Goal: Task Accomplishment & Management: Manage account settings

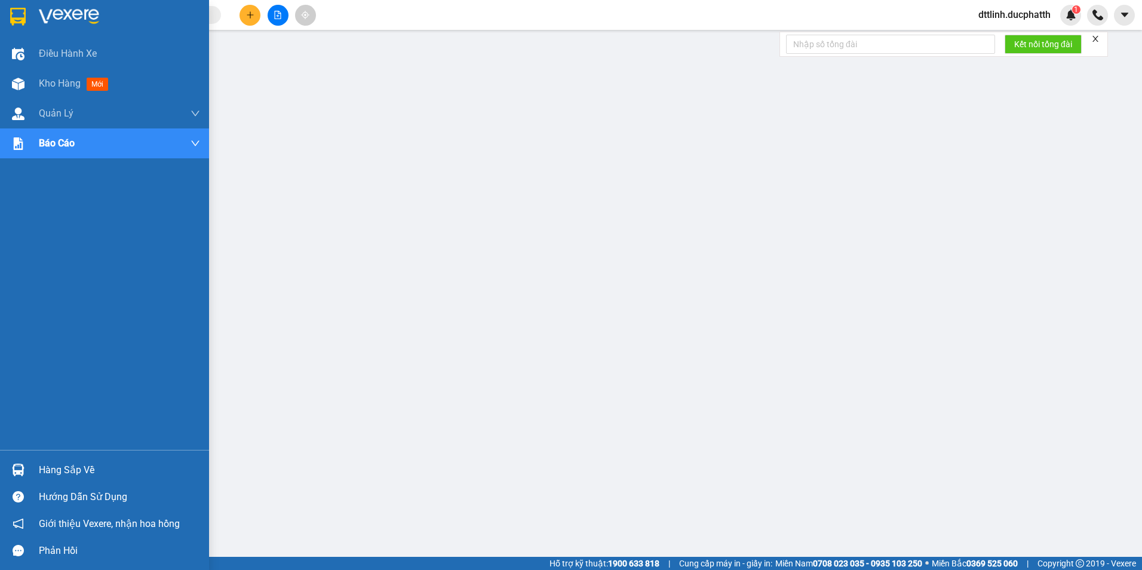
click at [18, 465] on img at bounding box center [18, 469] width 13 height 13
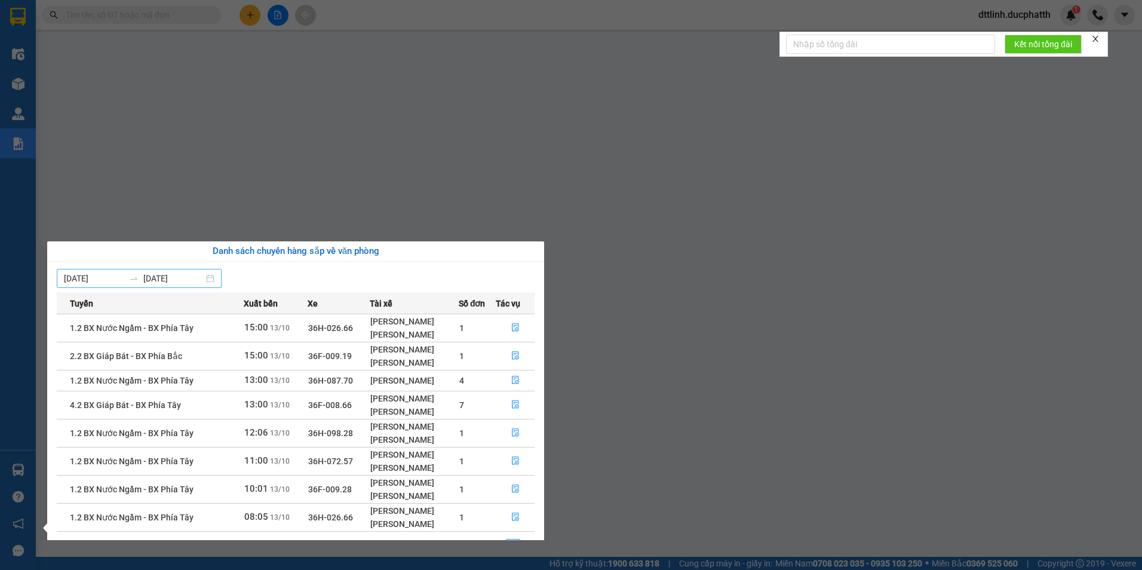
click at [217, 279] on div "07/10/2025 13/10/2025" at bounding box center [139, 278] width 165 height 19
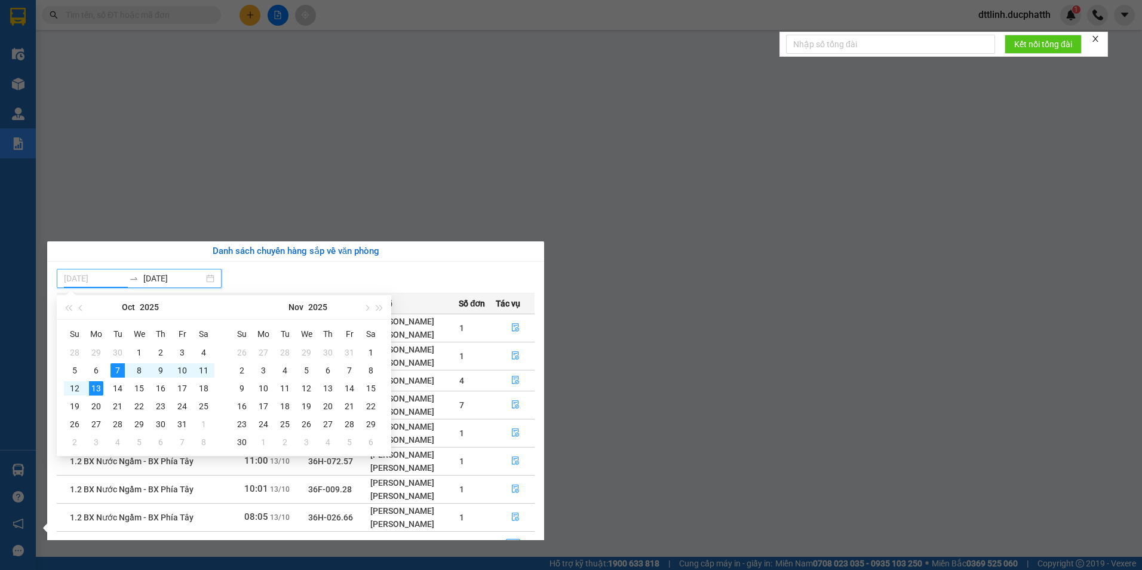
type input "07/10/2025"
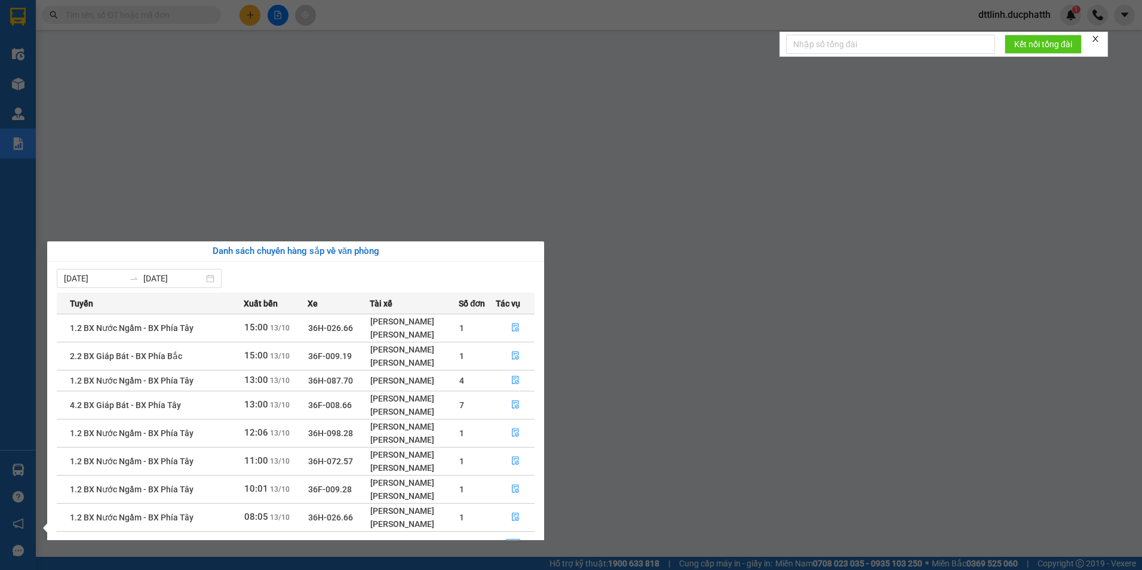
click at [460, 272] on div "07/10/2025 13/10/2025" at bounding box center [296, 278] width 478 height 19
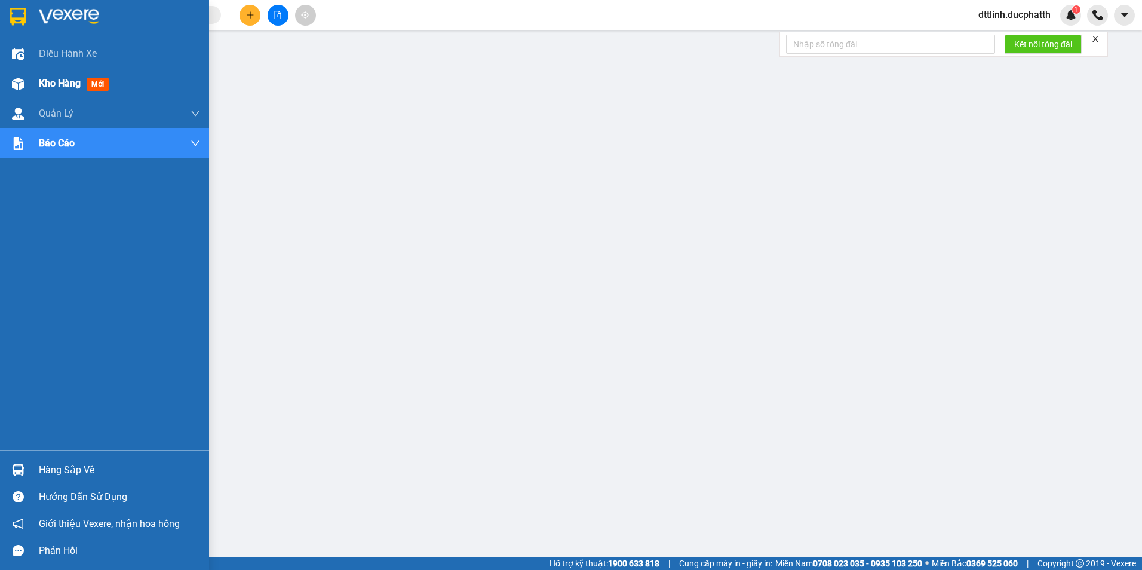
click at [63, 85] on span "Kho hàng" at bounding box center [60, 83] width 42 height 11
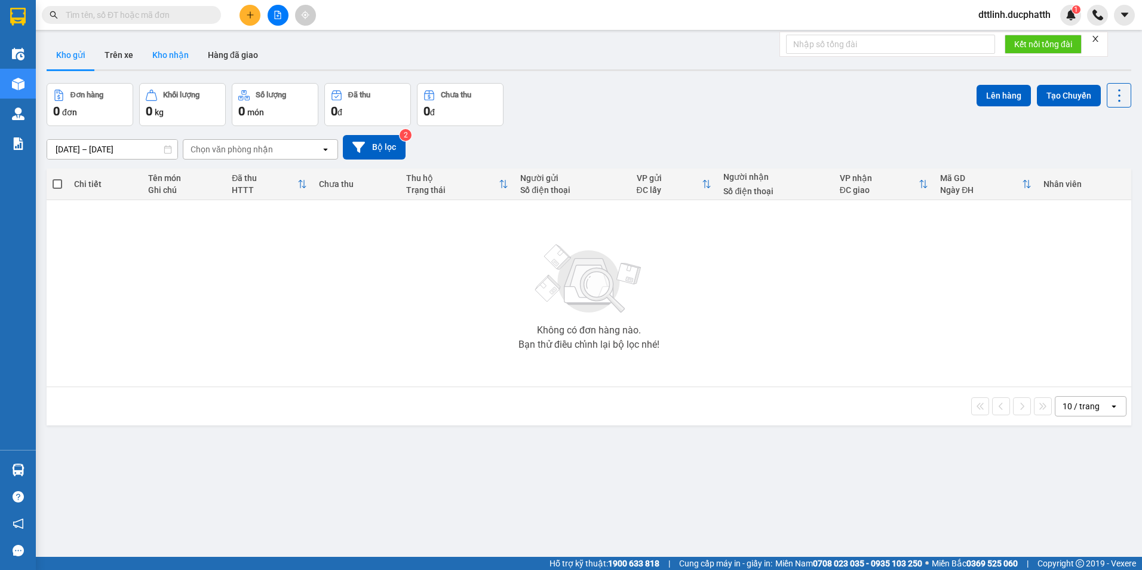
click at [174, 61] on button "Kho nhận" at bounding box center [171, 55] width 56 height 29
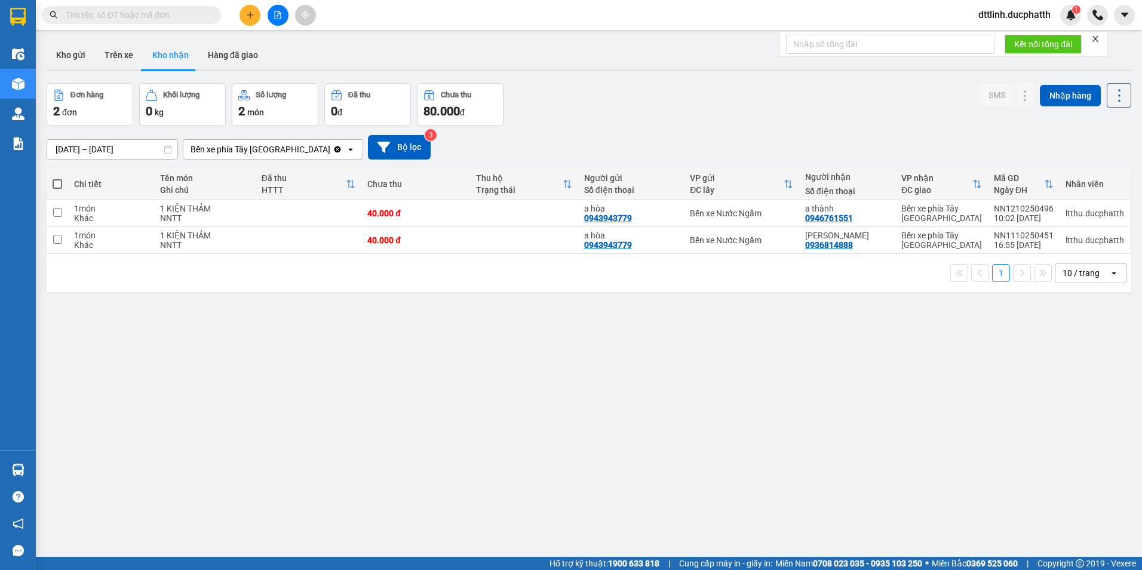
click at [1096, 38] on icon "close" at bounding box center [1095, 39] width 6 height 6
click at [1020, 239] on icon at bounding box center [1024, 240] width 8 height 8
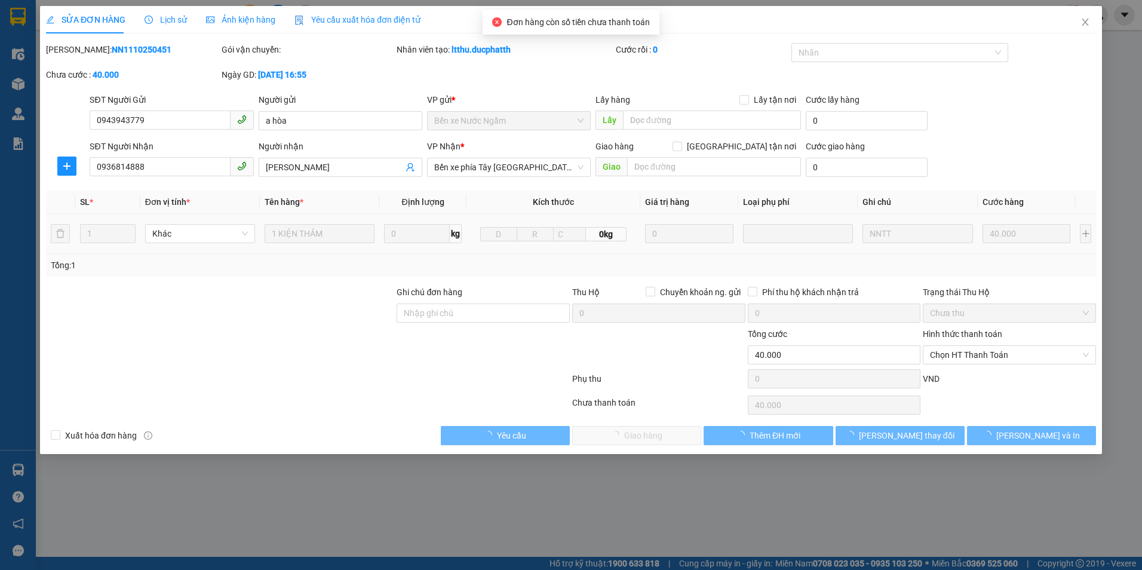
type input "0943943779"
type input "a hòa"
type input "0936814888"
type input "phi vũ"
type input "0"
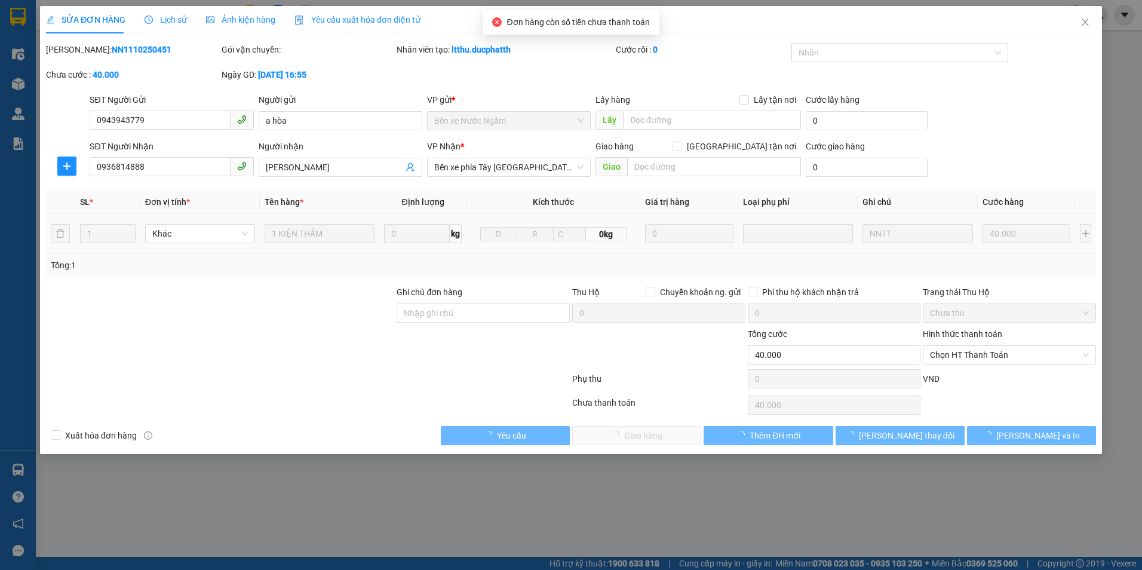
type input "40.000"
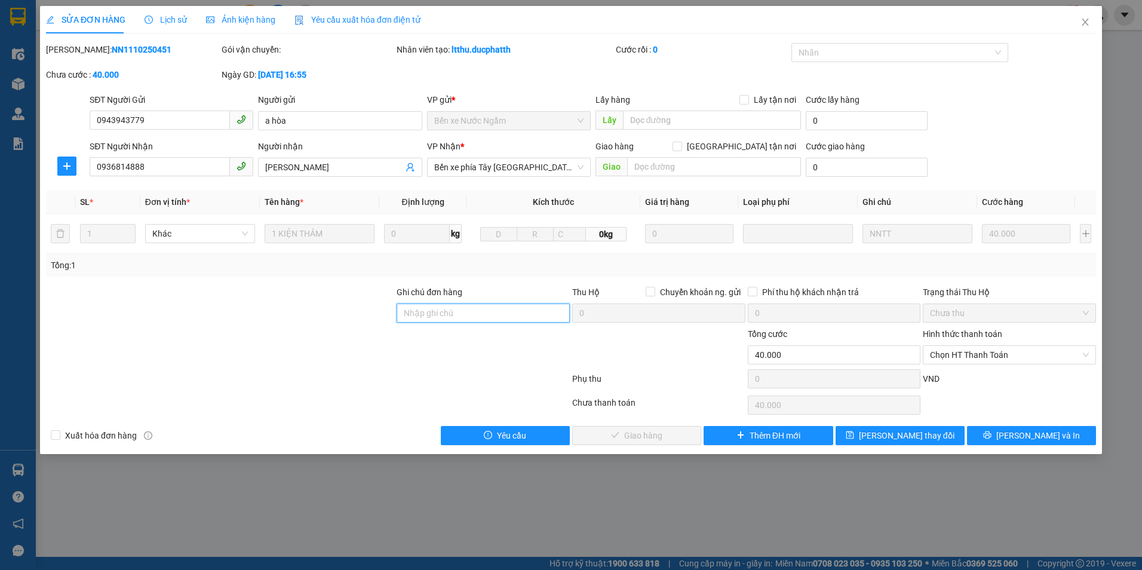
click at [456, 313] on input "Ghi chú đơn hàng" at bounding box center [482, 312] width 173 height 19
click at [1026, 359] on span "Chọn HT Thanh Toán" at bounding box center [1009, 355] width 159 height 18
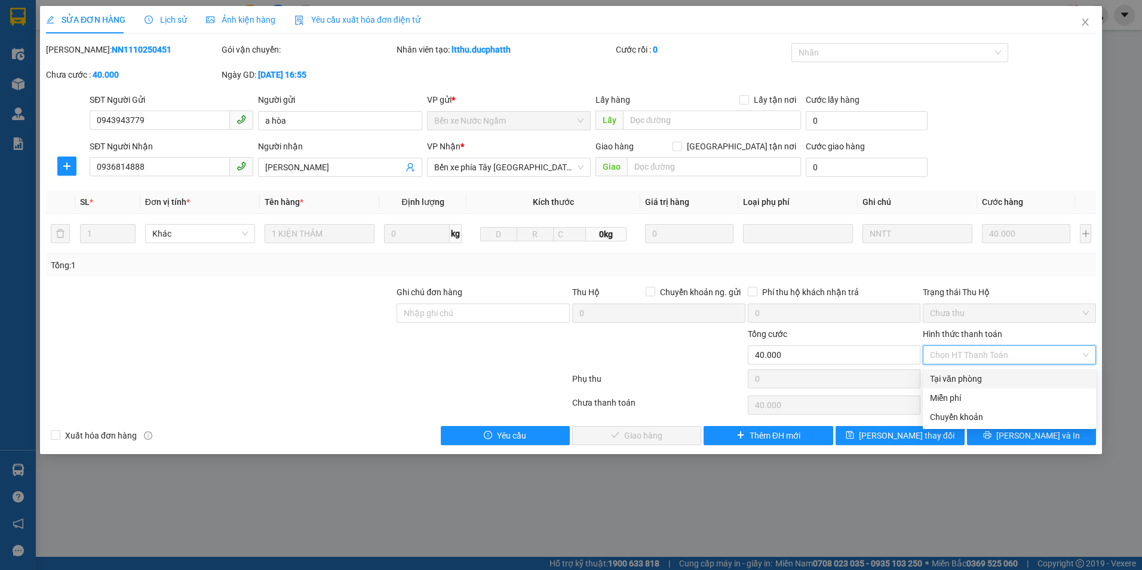
click at [973, 382] on div "Tại văn phòng" at bounding box center [1009, 378] width 159 height 13
type input "0"
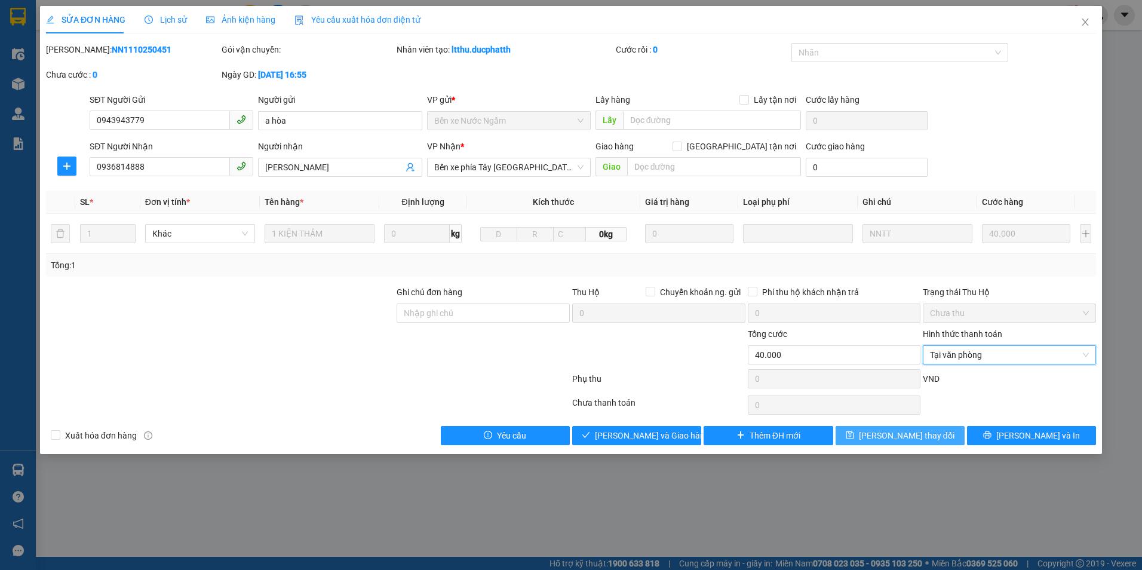
click at [888, 432] on span "Lưu thay đổi" at bounding box center [907, 435] width 96 height 13
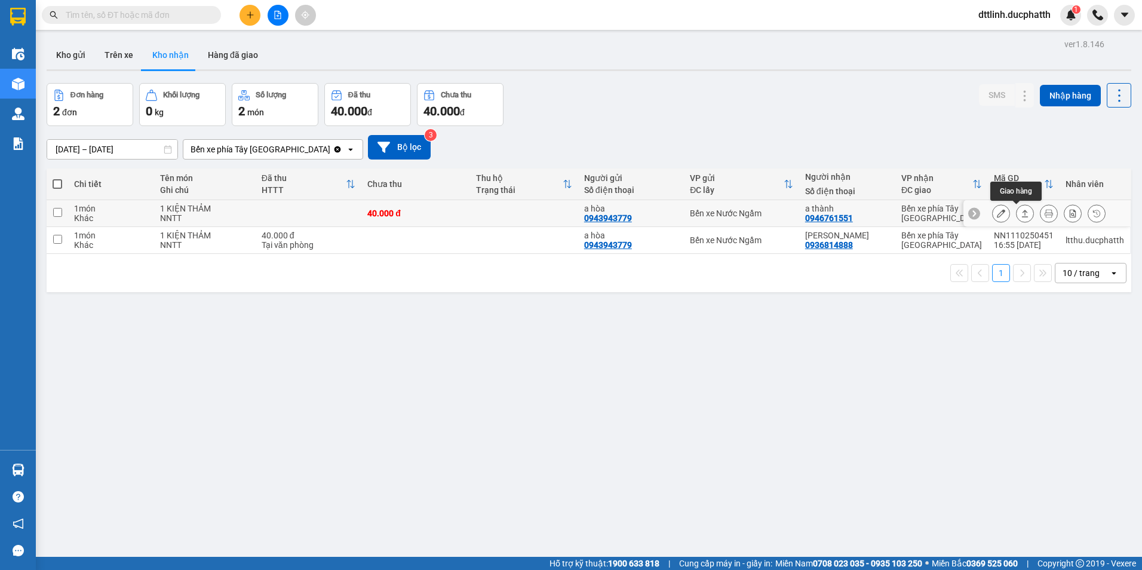
click at [1020, 212] on icon at bounding box center [1024, 213] width 8 height 8
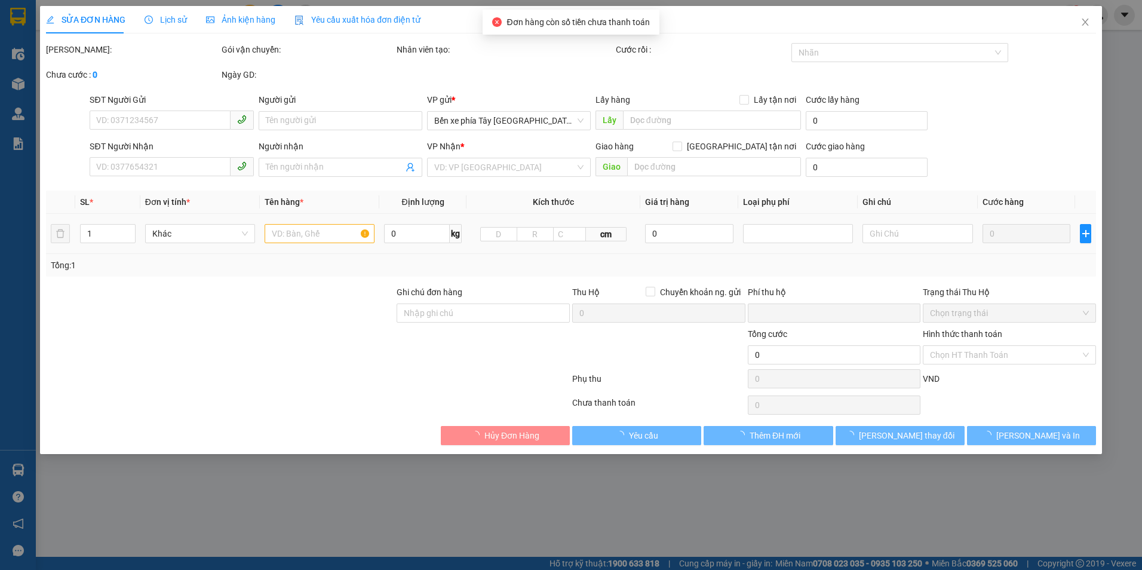
type input "0943943779"
type input "a hòa"
type input "0946761551"
type input "a thành"
type input "0"
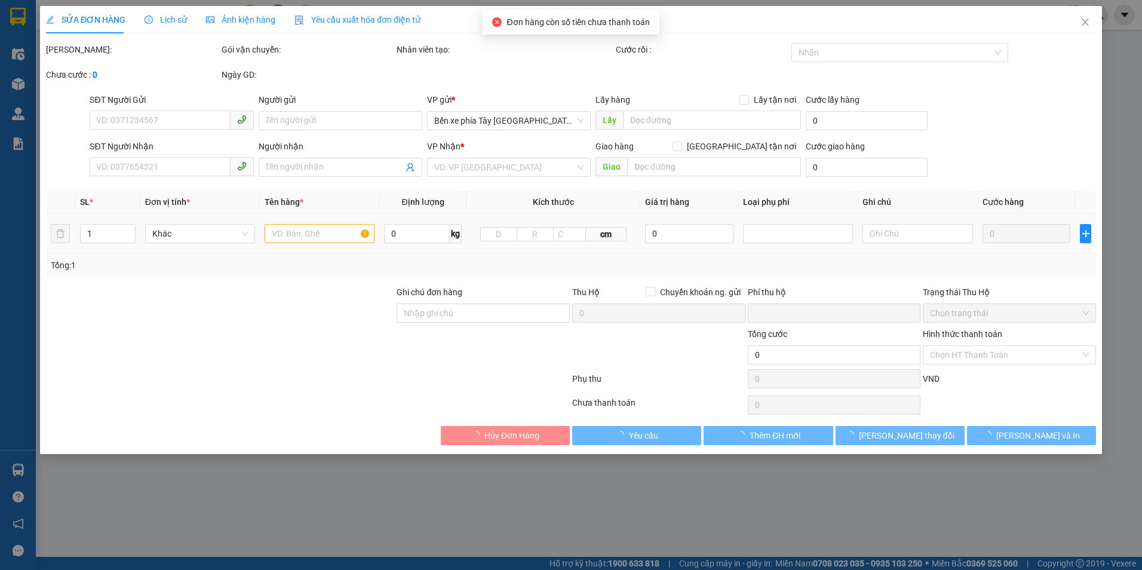
type input "40.000"
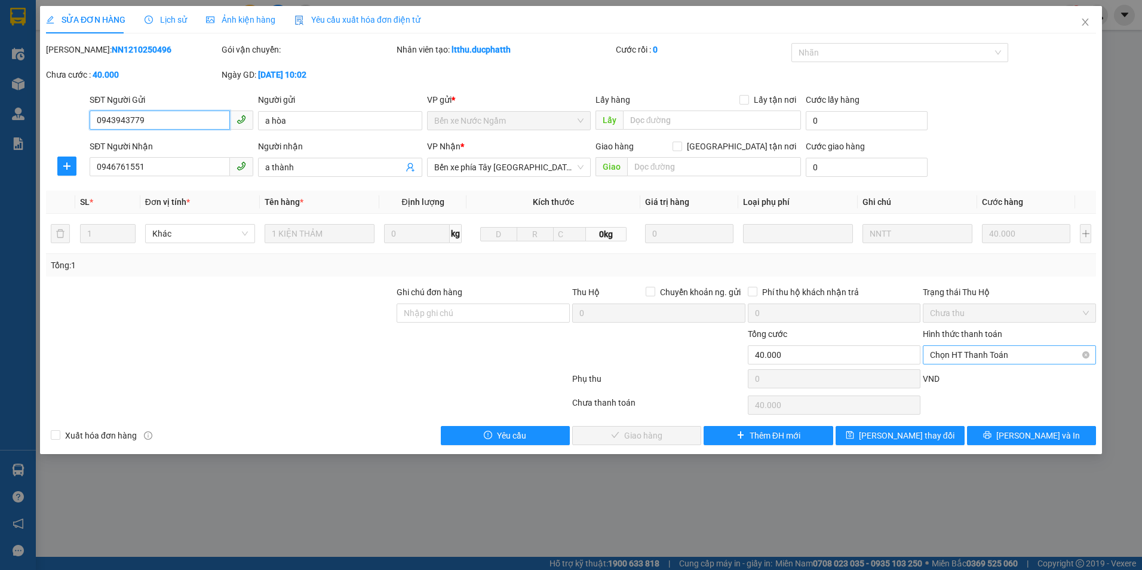
click at [1008, 352] on span "Chọn HT Thanh Toán" at bounding box center [1009, 355] width 159 height 18
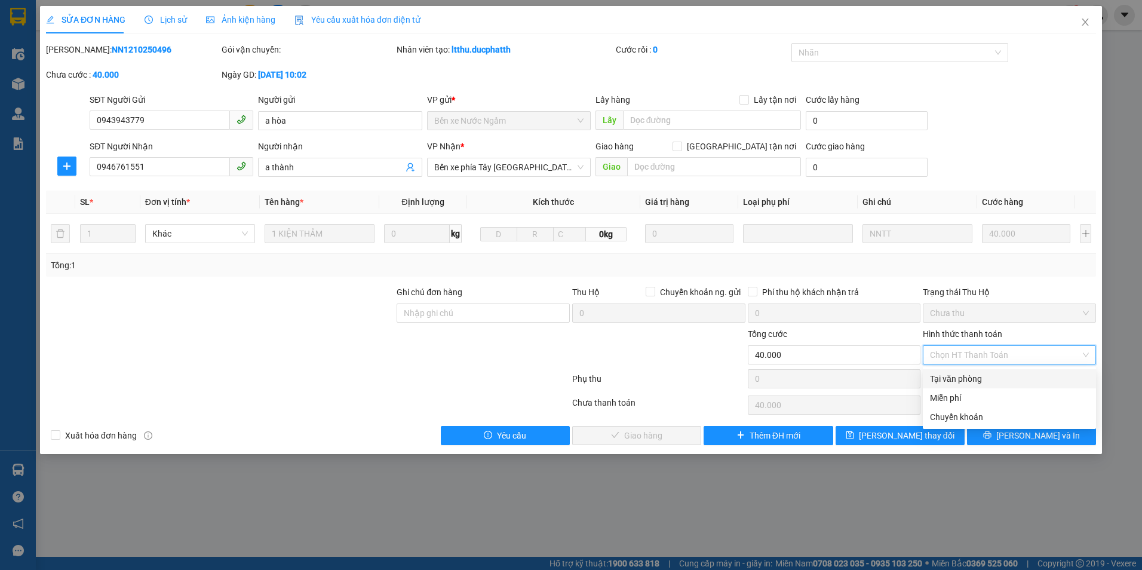
click at [975, 379] on div "Tại văn phòng" at bounding box center [1009, 378] width 159 height 13
type input "0"
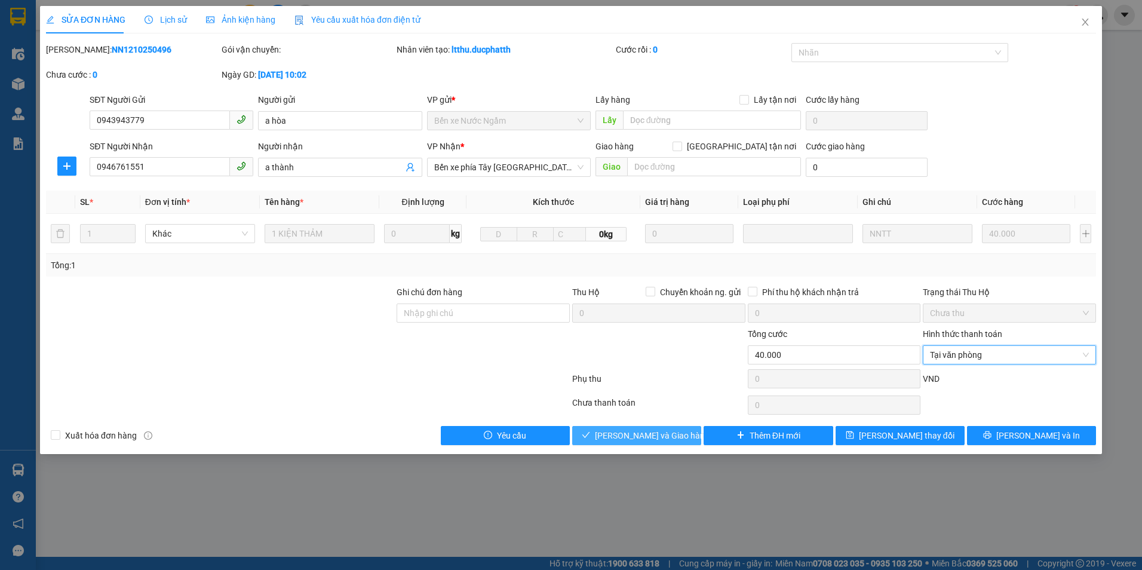
click at [645, 434] on span "Lưu và Giao hàng" at bounding box center [652, 435] width 115 height 13
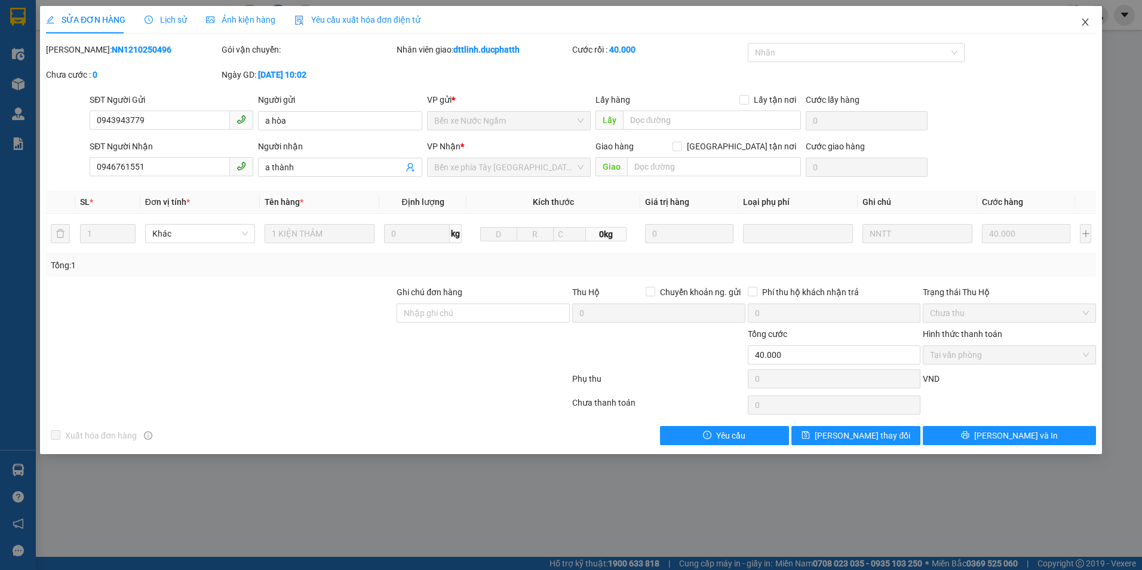
click at [1087, 23] on icon "close" at bounding box center [1085, 22] width 10 height 10
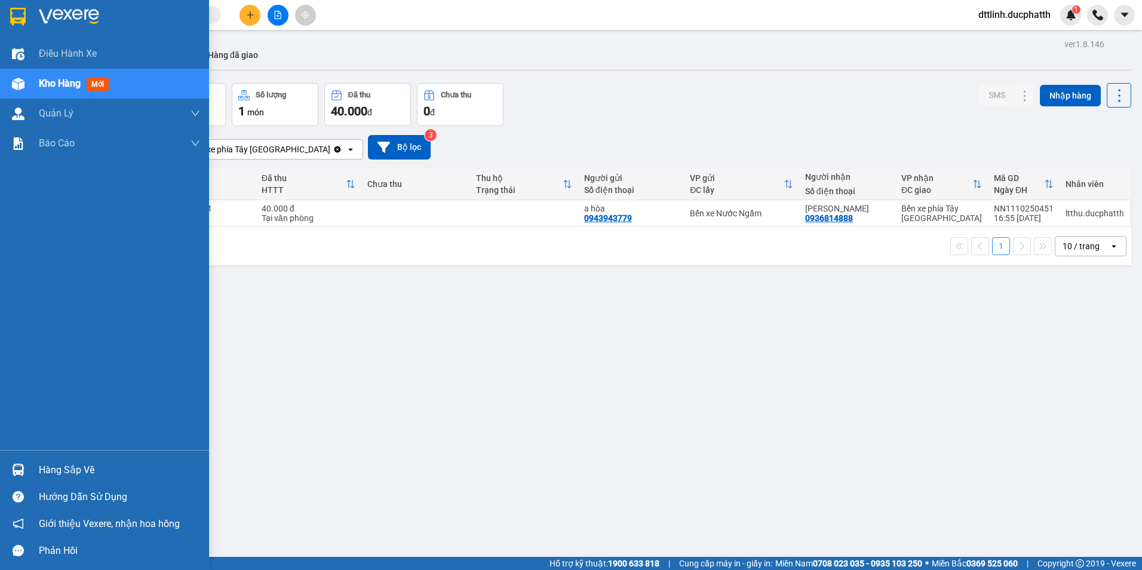
click at [57, 82] on span "Kho hàng" at bounding box center [60, 83] width 42 height 11
click at [109, 79] on span "mới" at bounding box center [98, 84] width 22 height 13
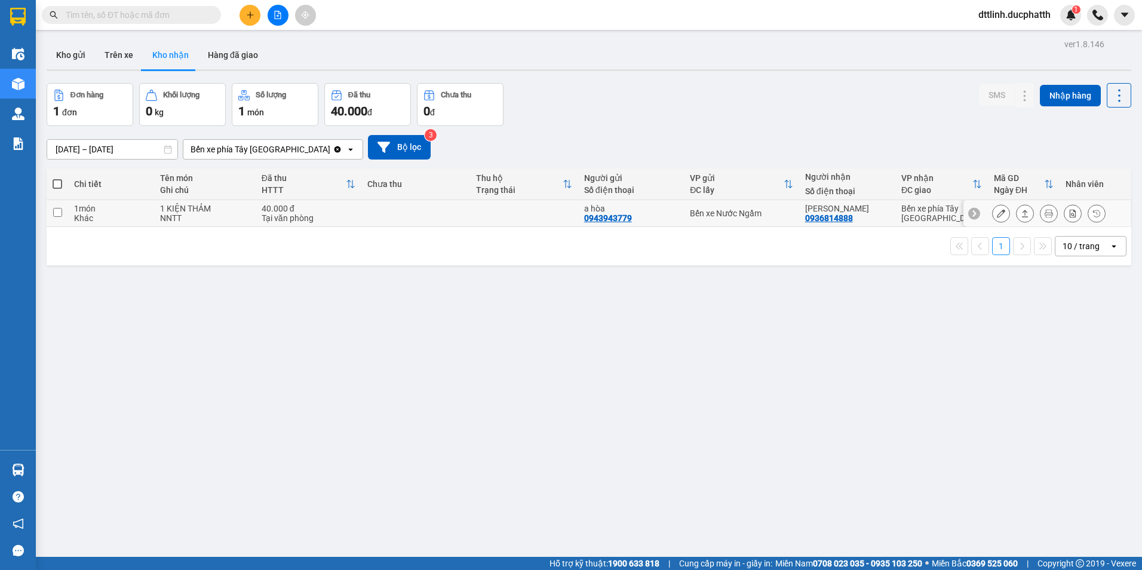
click at [59, 208] on input "checkbox" at bounding box center [57, 212] width 9 height 9
checkbox input "true"
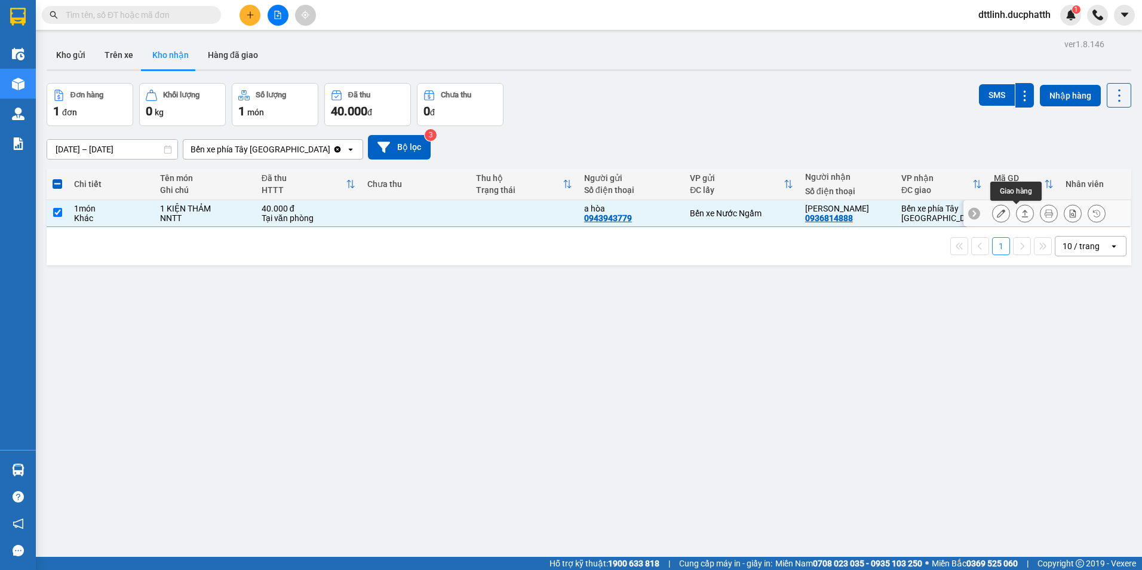
click at [1020, 211] on icon at bounding box center [1024, 213] width 8 height 8
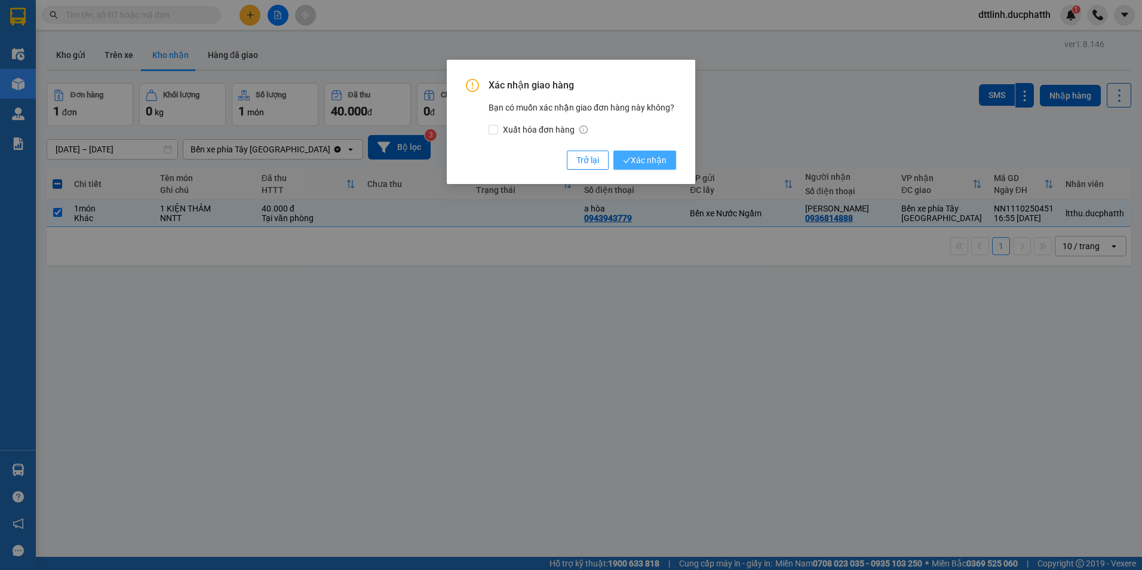
click at [647, 158] on span "Xác nhận" at bounding box center [645, 159] width 44 height 13
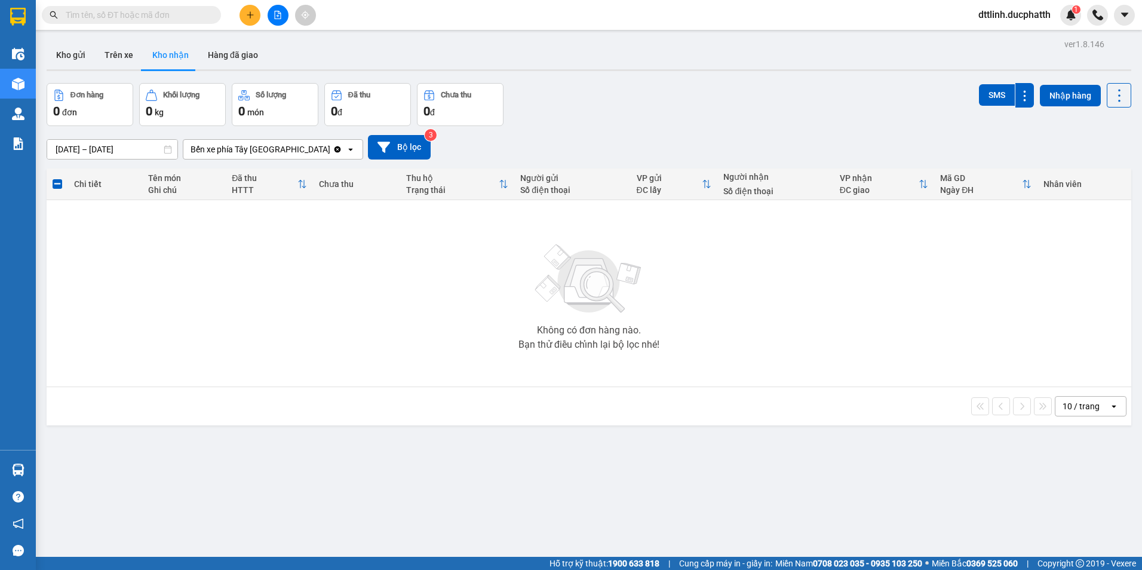
click at [179, 54] on button "Kho nhận" at bounding box center [171, 55] width 56 height 29
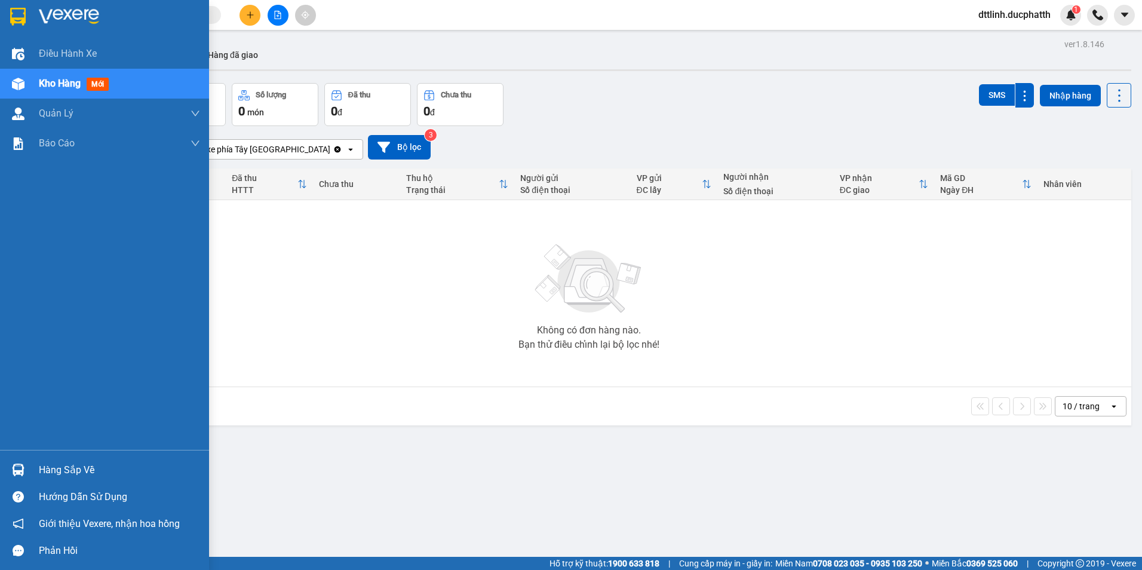
click at [73, 80] on span "Kho hàng" at bounding box center [60, 83] width 42 height 11
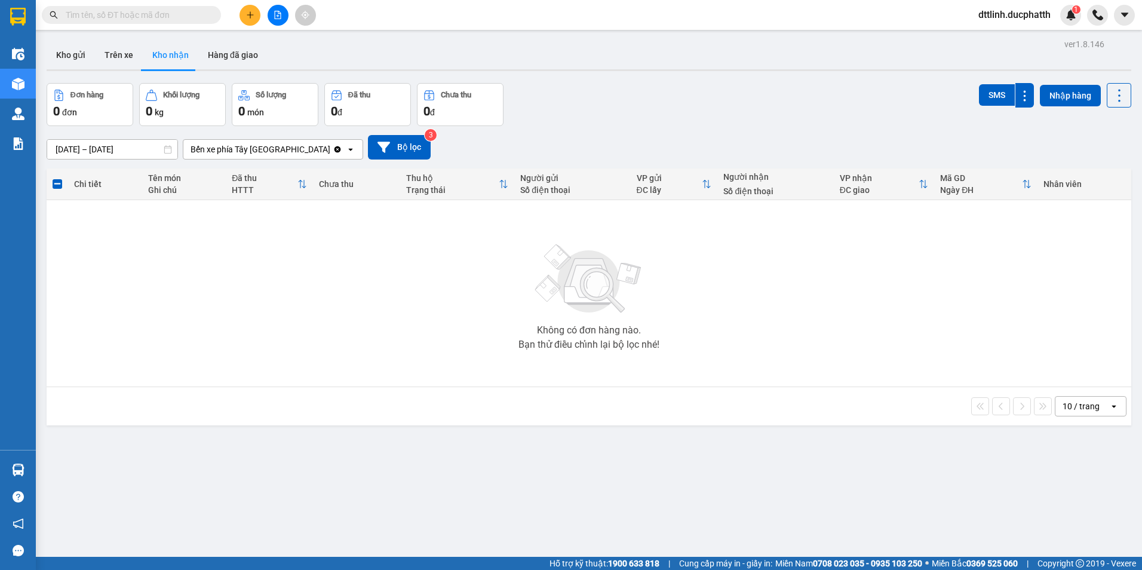
click at [437, 233] on div "Không có đơn hàng nào. Bạn thử điều chỉnh lại bộ lọc nhé!" at bounding box center [589, 293] width 1072 height 179
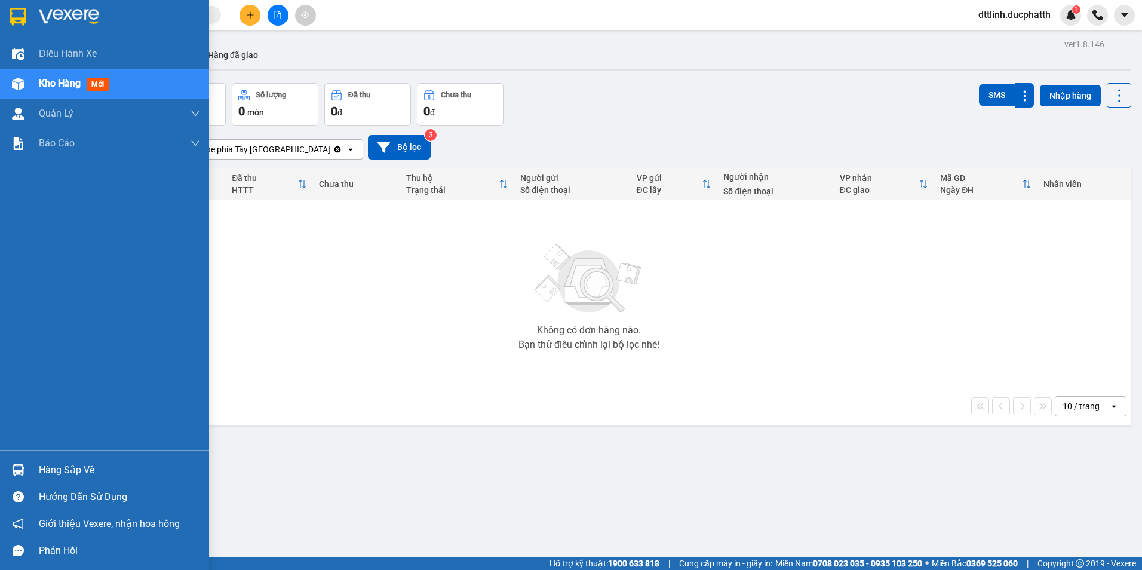
click at [67, 85] on span "Kho hàng" at bounding box center [60, 83] width 42 height 11
click at [128, 85] on div "Kho hàng mới" at bounding box center [119, 84] width 161 height 30
click at [83, 83] on div "Kho hàng mới" at bounding box center [76, 83] width 75 height 15
click at [195, 84] on div "Kho hàng mới" at bounding box center [119, 84] width 161 height 30
click at [150, 80] on div "ver 1.8.146 Kho gửi Trên xe Kho nhận Hàng đã giao Đơn hàng 0 đơn Khối lượng 0 k…" at bounding box center [589, 321] width 1094 height 570
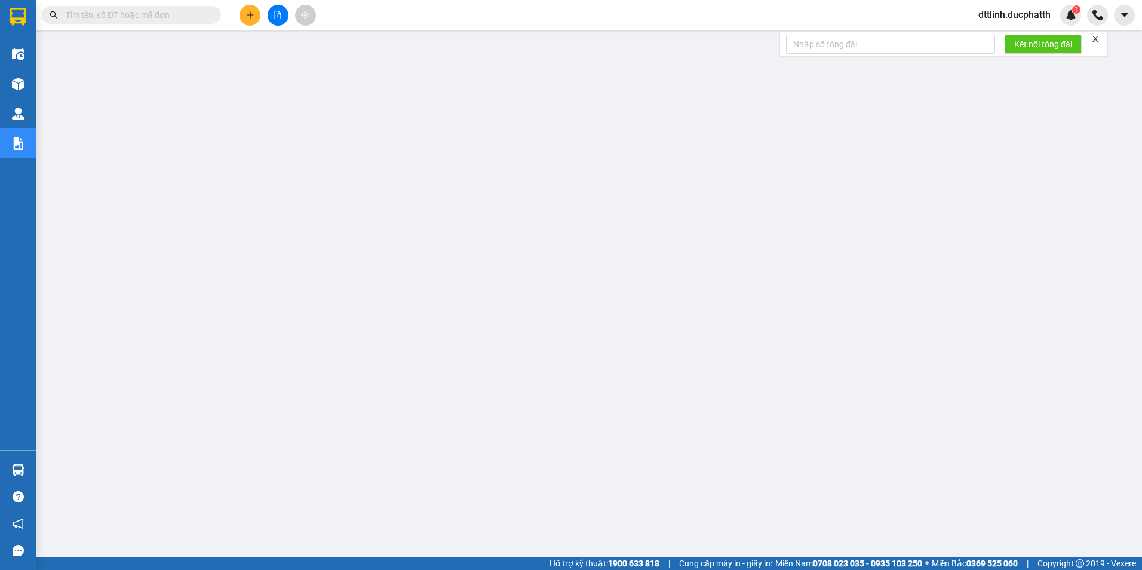
click at [1096, 38] on icon "close" at bounding box center [1095, 39] width 8 height 8
click at [39, 407] on main at bounding box center [571, 278] width 1142 height 557
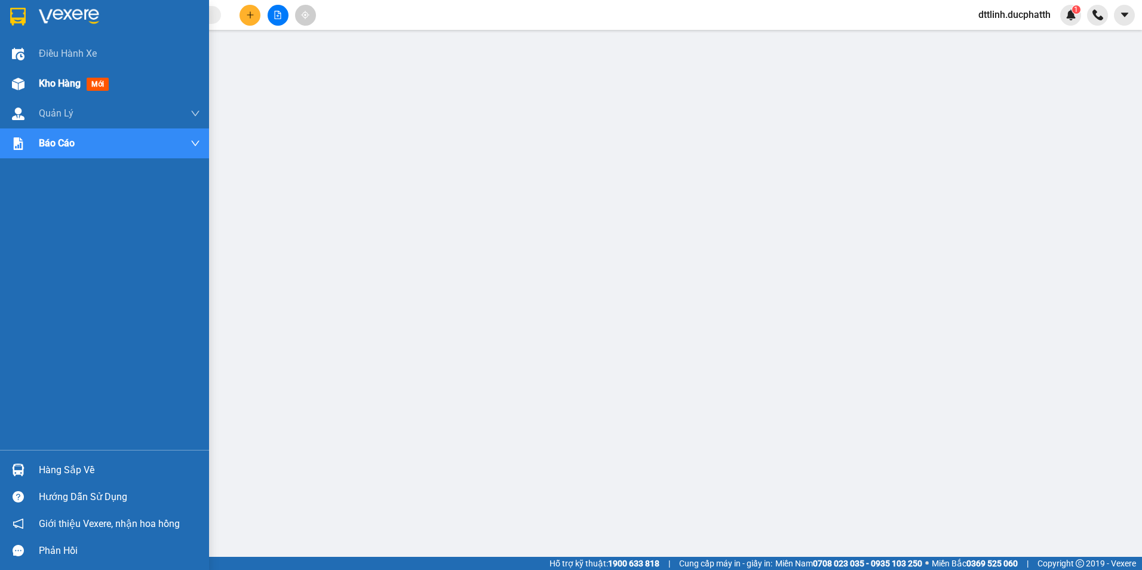
click at [52, 81] on span "Kho hàng" at bounding box center [60, 83] width 42 height 11
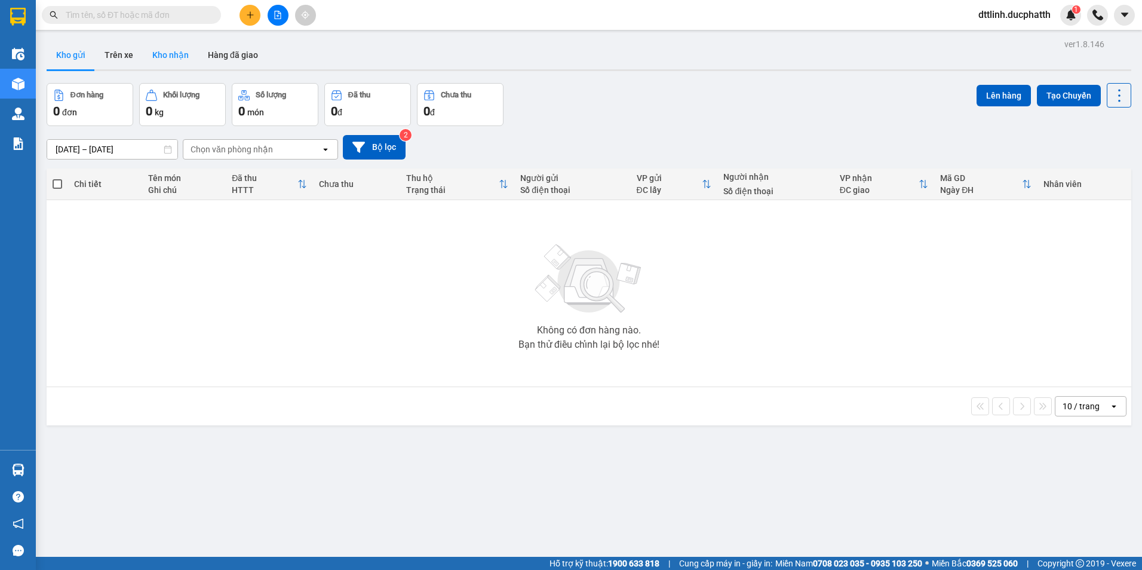
click at [182, 53] on button "Kho nhận" at bounding box center [171, 55] width 56 height 29
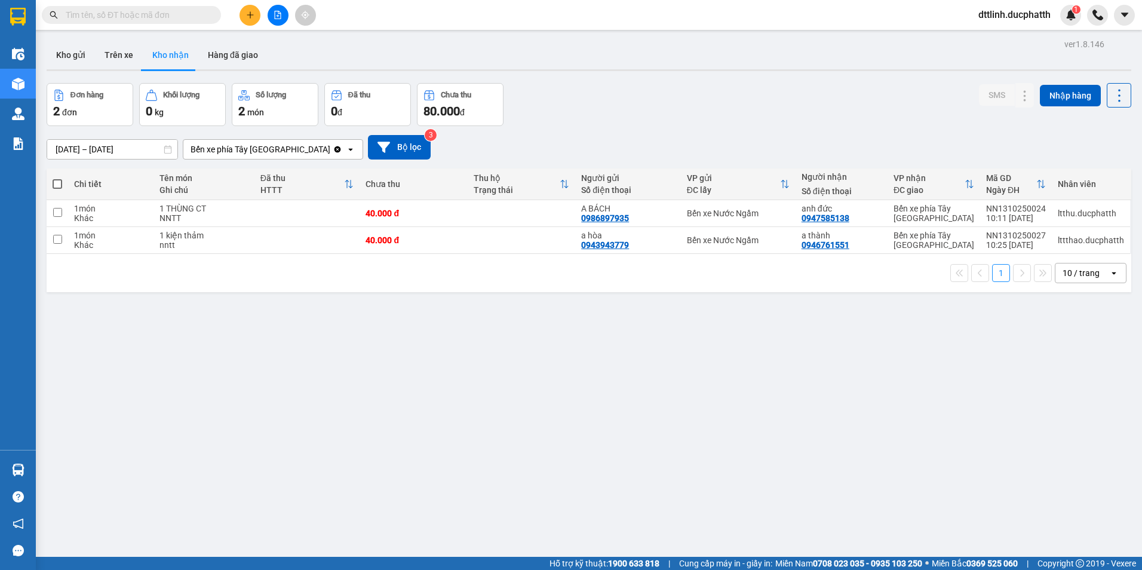
click at [240, 145] on div "Bến xe phía Tây [GEOGRAPHIC_DATA]" at bounding box center [260, 149] width 140 height 12
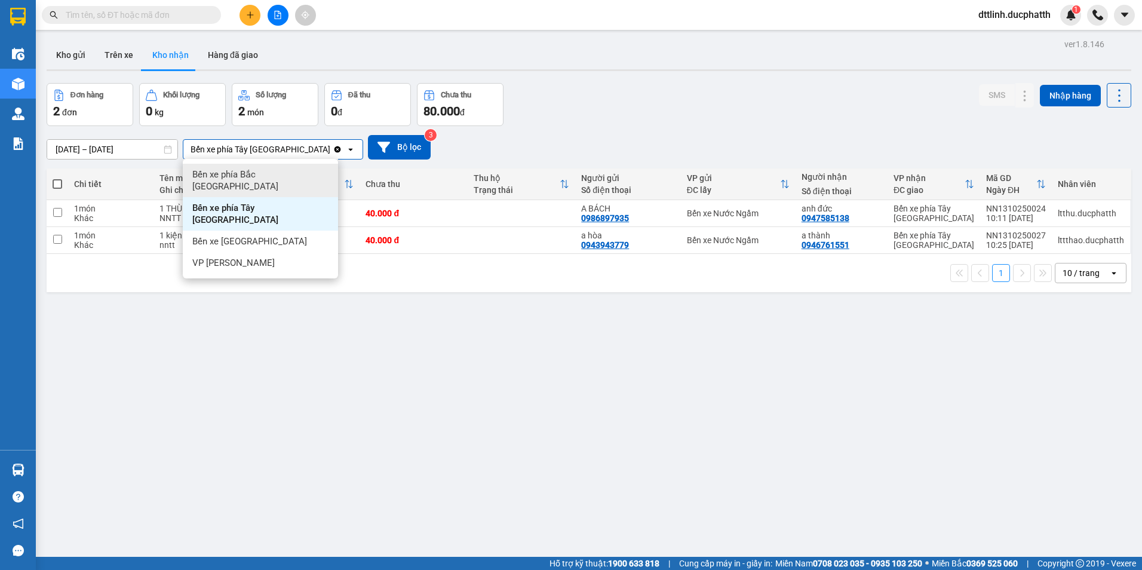
click at [346, 149] on icon "open" at bounding box center [351, 150] width 10 height 10
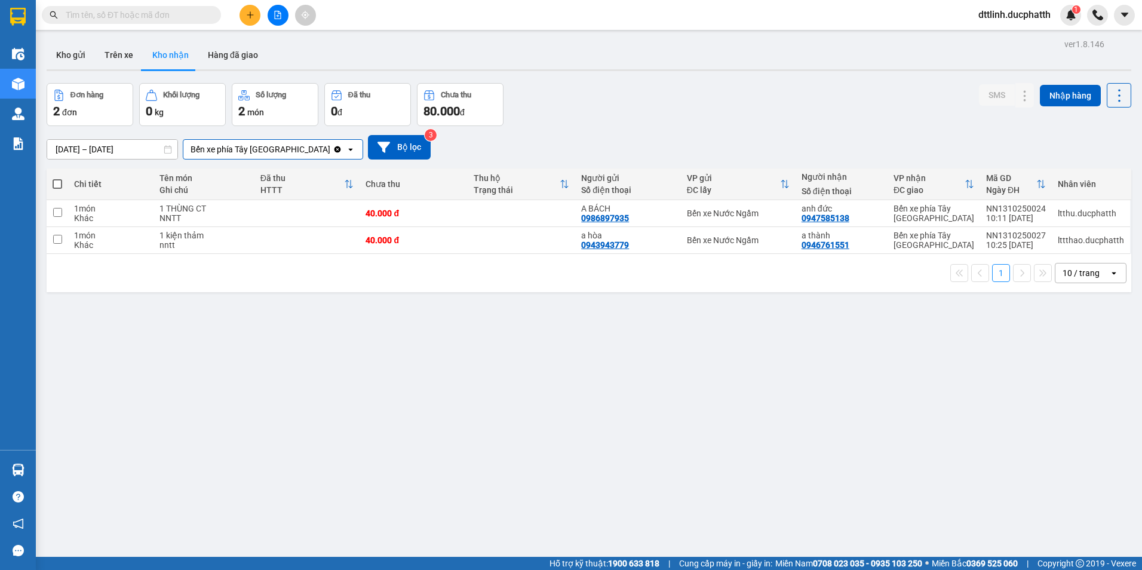
click at [348, 149] on icon at bounding box center [350, 149] width 4 height 2
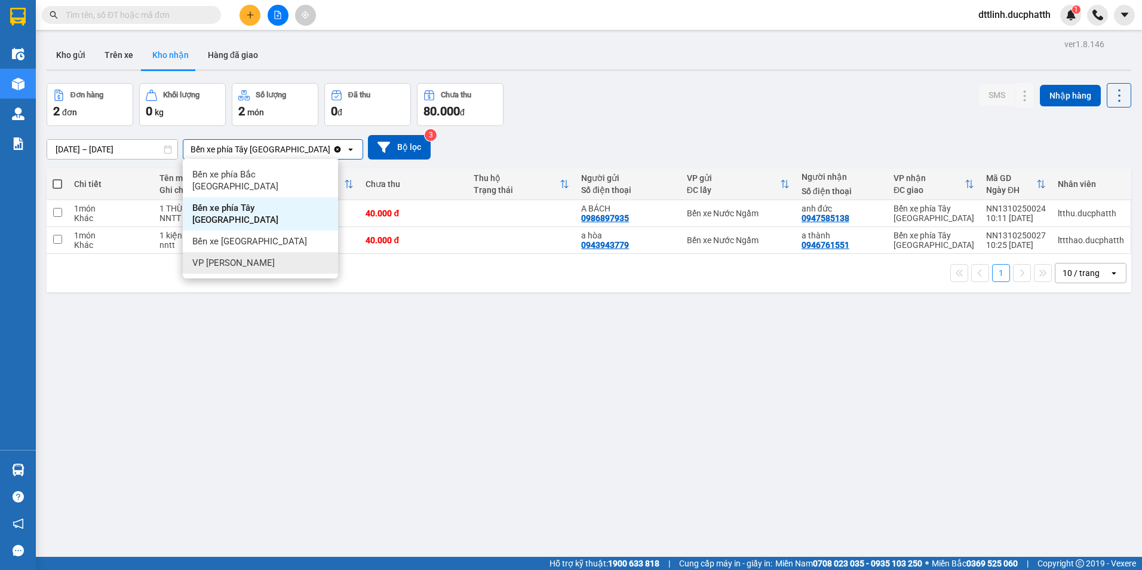
click at [513, 321] on div "ver 1.8.146 Kho gửi Trên xe Kho nhận Hàng đã giao Đơn hàng 2 đơn Khối lượng 0 k…" at bounding box center [589, 321] width 1094 height 570
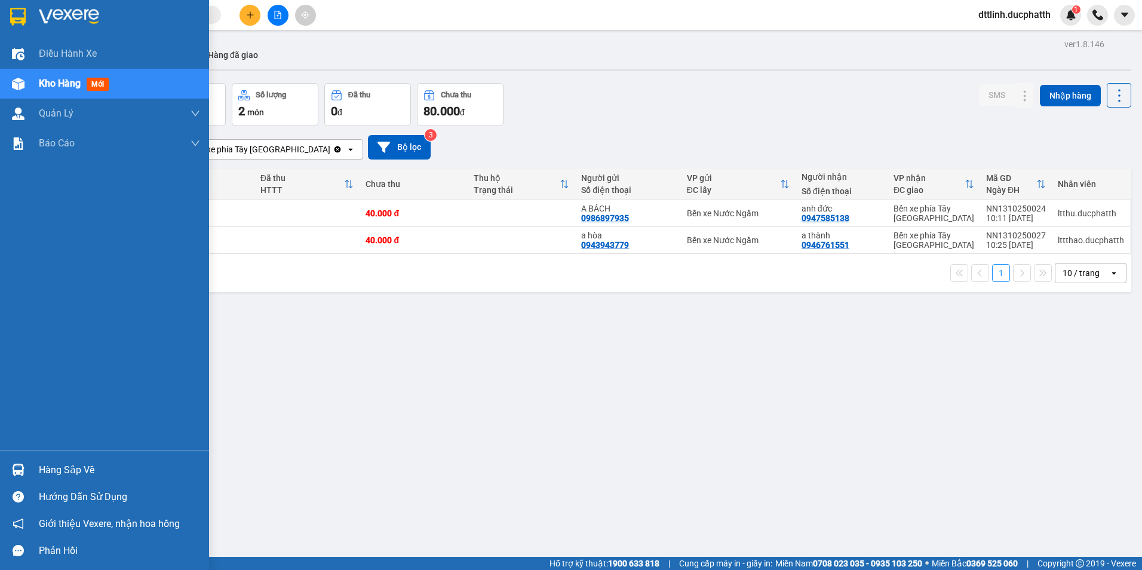
click at [50, 472] on div "Hàng sắp về" at bounding box center [119, 470] width 161 height 18
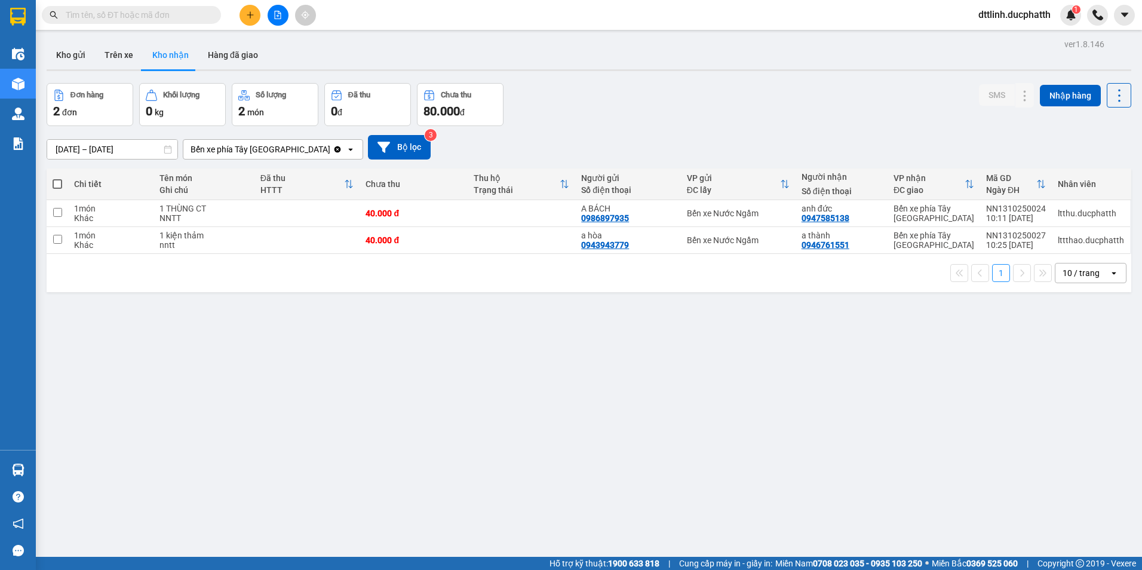
click at [594, 501] on section "Kết quả tìm kiếm ( 0 ) Bộ lọc No Data dttlinh.ducphatth 1 Điều hành xe Kho hàng…" at bounding box center [571, 285] width 1142 height 570
click at [268, 150] on div "Bến xe phía Tây [GEOGRAPHIC_DATA]" at bounding box center [260, 149] width 140 height 12
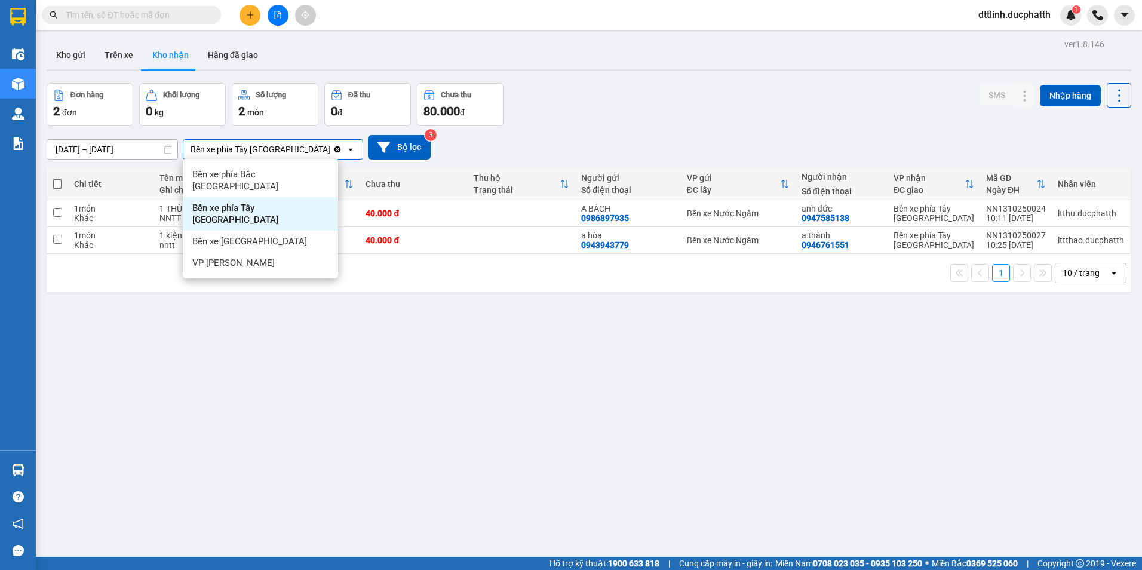
click at [131, 17] on input "text" at bounding box center [136, 14] width 141 height 13
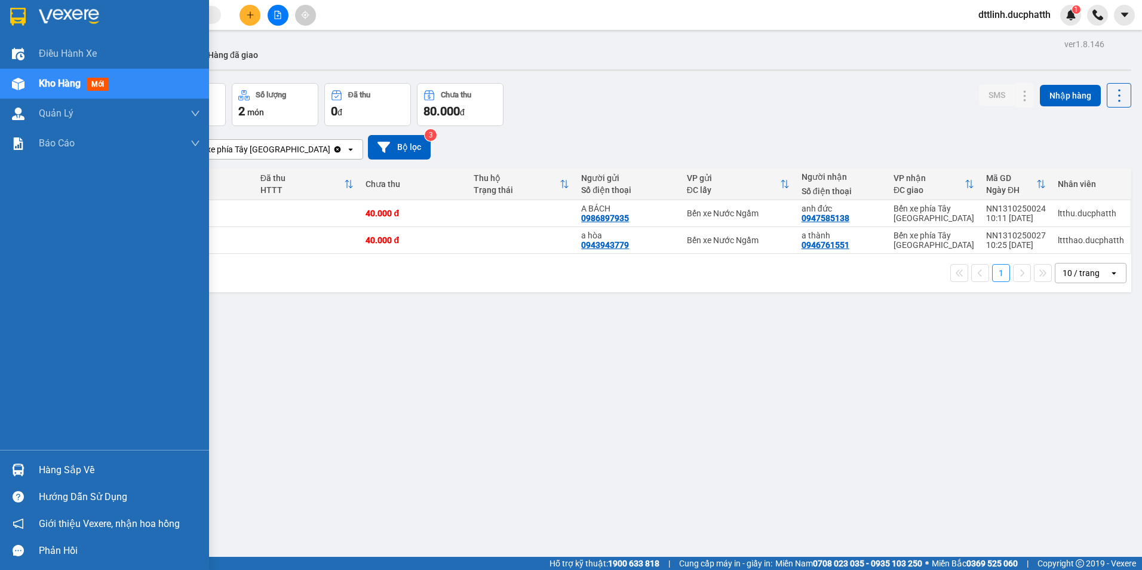
click at [47, 468] on div "Hàng sắp về" at bounding box center [119, 470] width 161 height 18
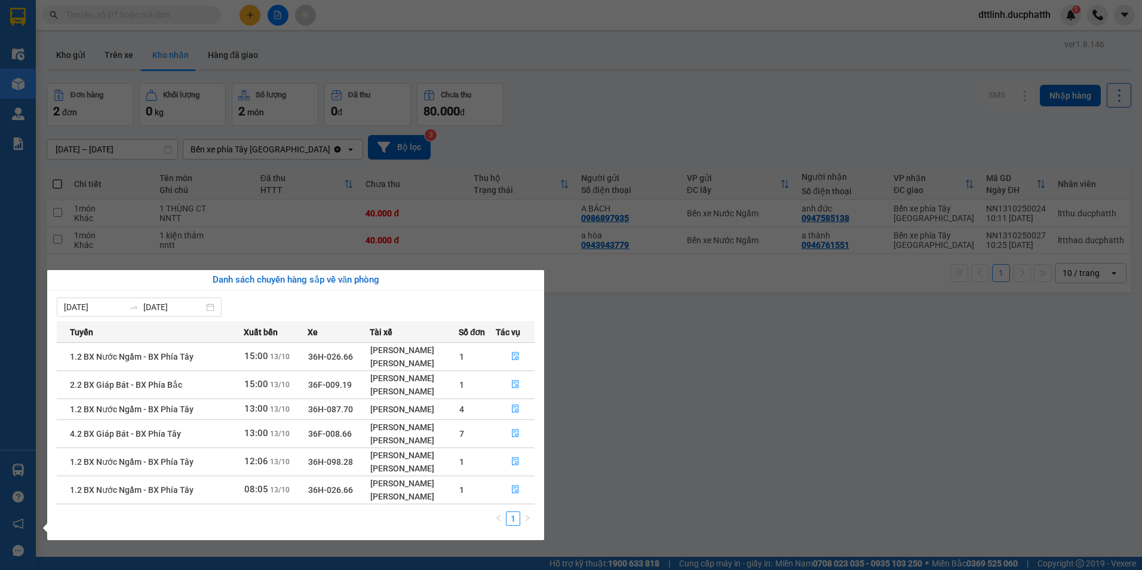
click at [334, 279] on div "Danh sách chuyến hàng sắp về văn phòng" at bounding box center [296, 280] width 478 height 14
click at [229, 246] on section "Kết quả tìm kiếm ( 0 ) Bộ lọc No Data dttlinh.ducphatth 1 Điều hành xe Kho hàng…" at bounding box center [571, 285] width 1142 height 570
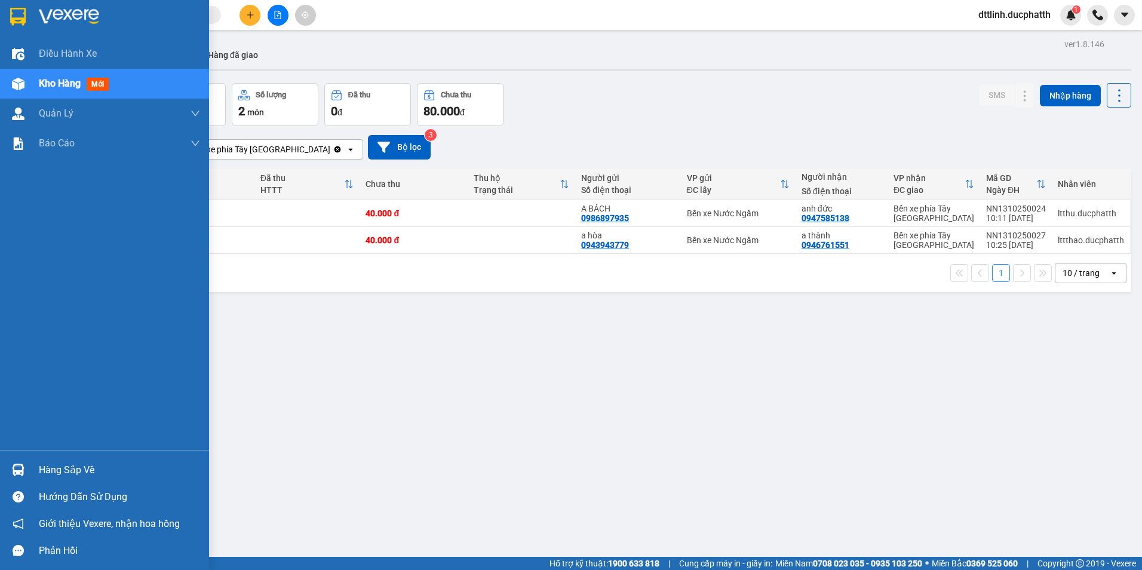
click at [35, 87] on div "Kho hàng mới" at bounding box center [104, 84] width 209 height 30
click at [104, 87] on span "mới" at bounding box center [98, 84] width 22 height 13
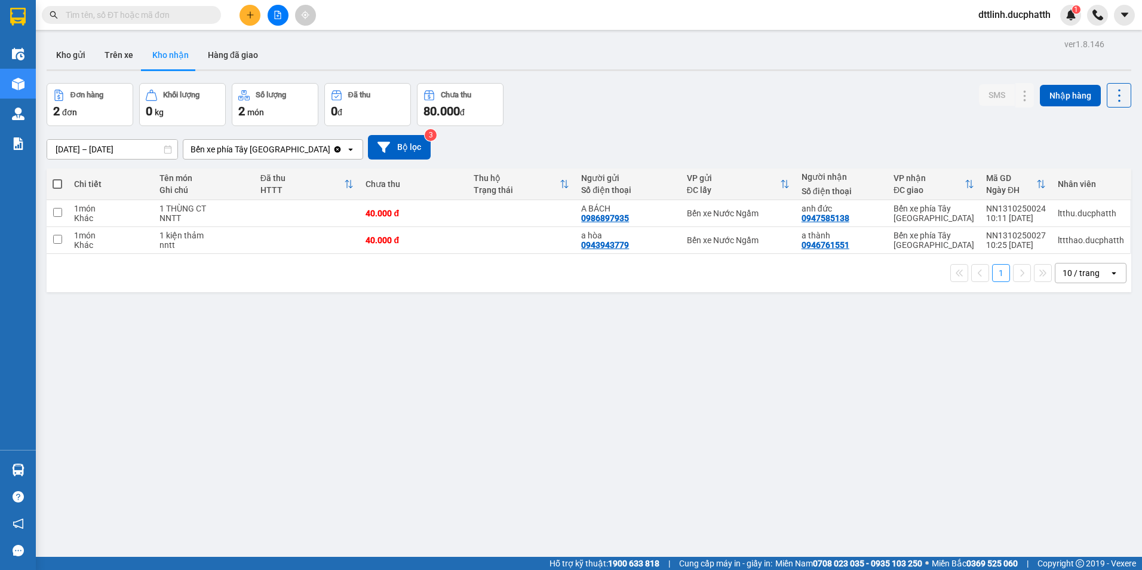
click at [334, 147] on icon "Clear value" at bounding box center [337, 149] width 7 height 7
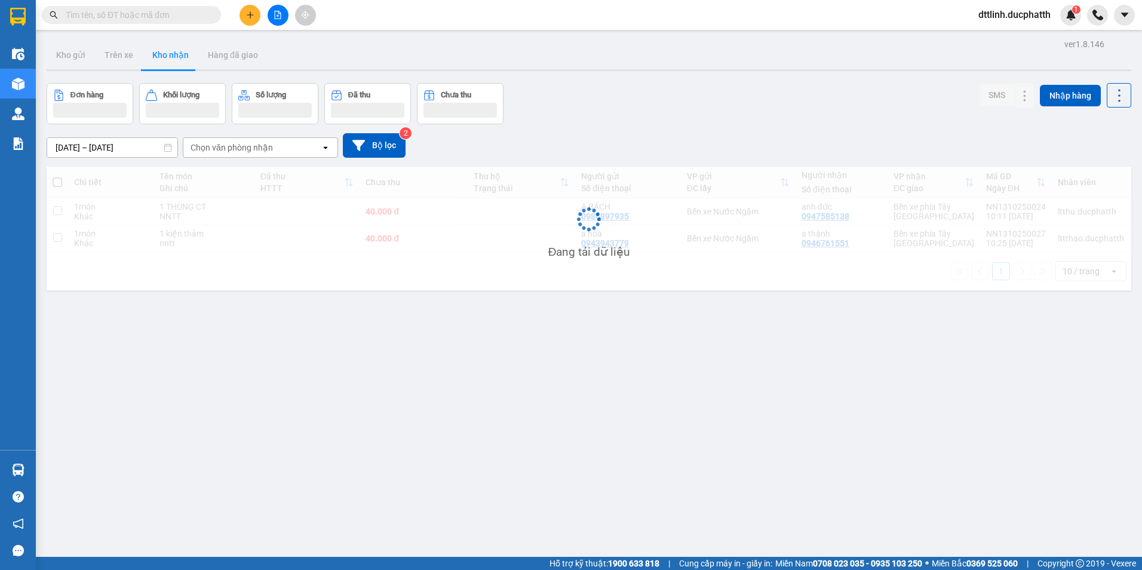
click at [281, 149] on div "Chọn văn phòng nhận" at bounding box center [251, 147] width 137 height 19
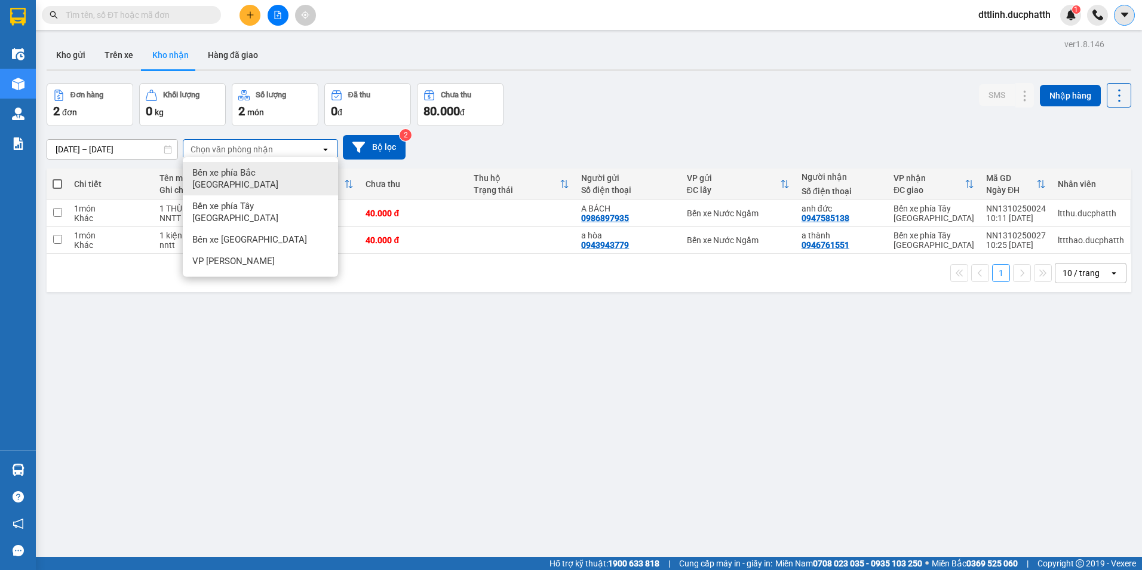
click at [1120, 11] on icon "caret-down" at bounding box center [1124, 15] width 11 height 11
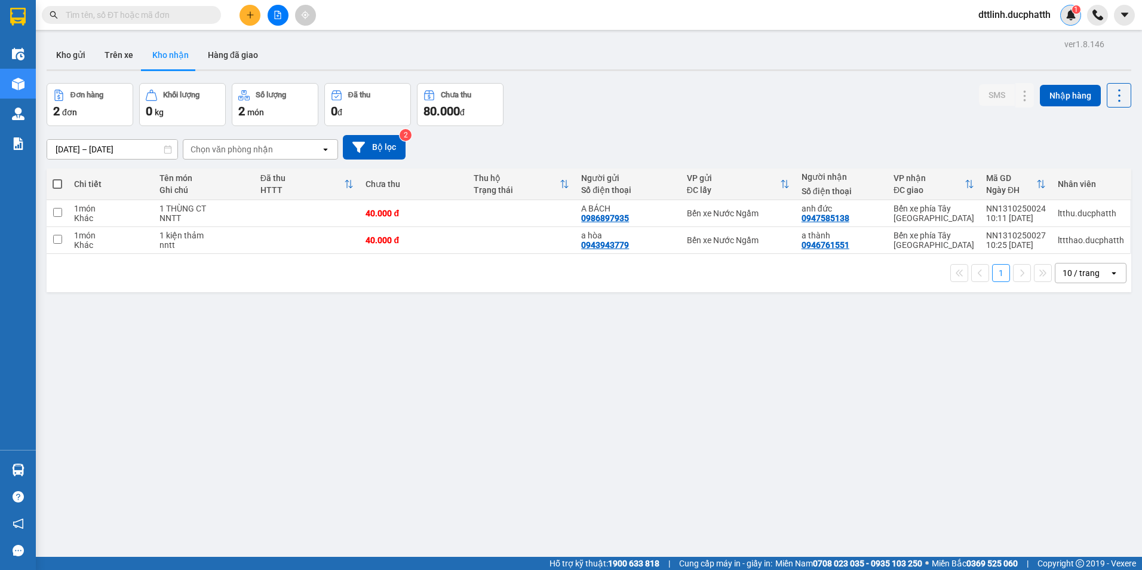
click at [1072, 14] on img at bounding box center [1070, 15] width 11 height 11
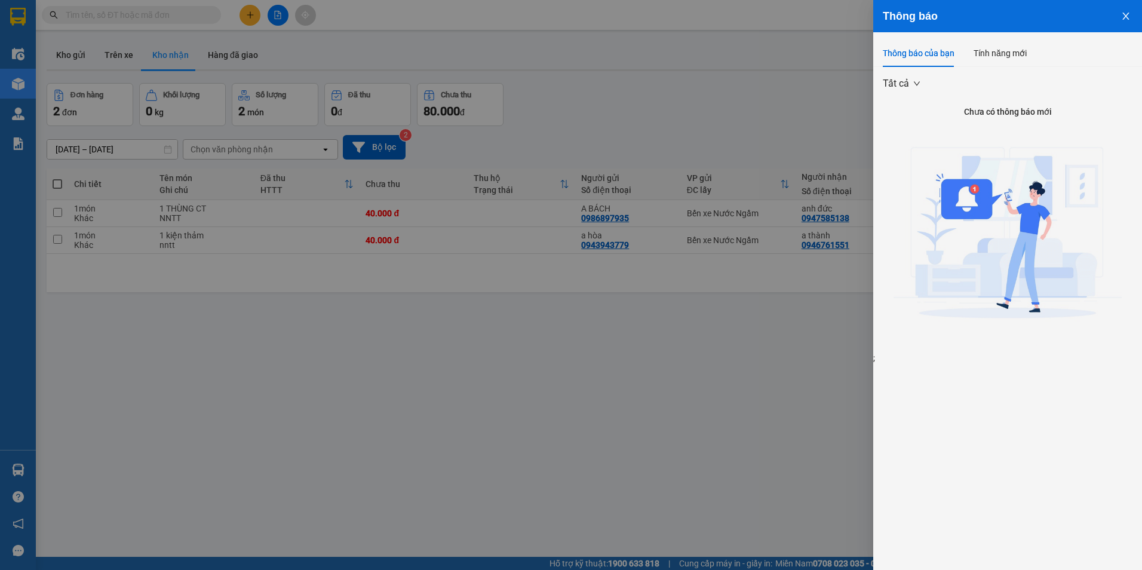
click at [1126, 16] on icon "close" at bounding box center [1126, 16] width 10 height 10
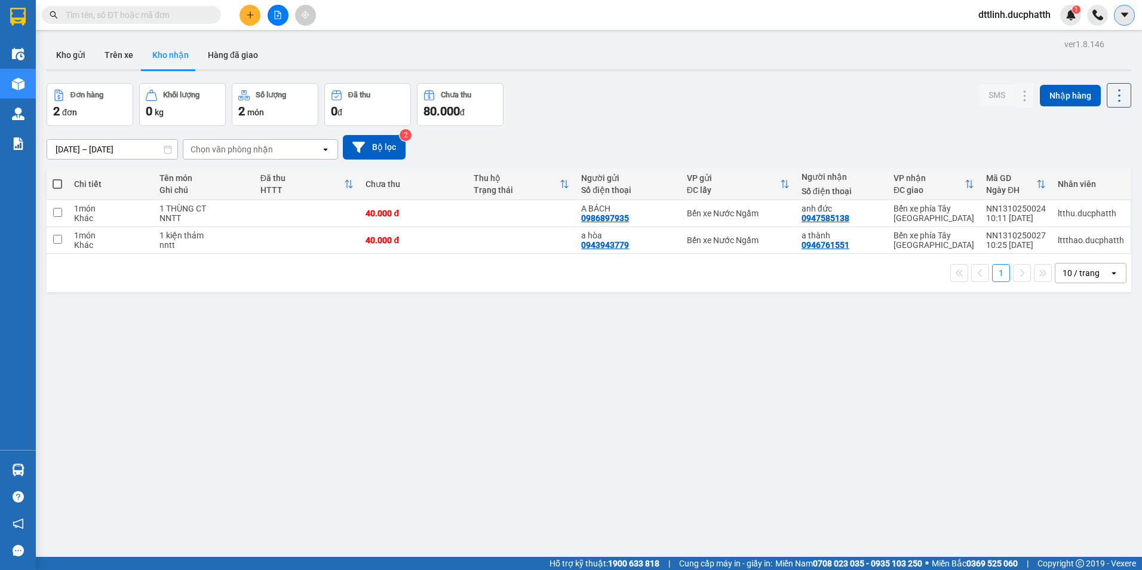
click at [1120, 13] on icon "caret-down" at bounding box center [1124, 15] width 11 height 11
click at [1037, 15] on span "dttlinh.ducphatth" at bounding box center [1014, 14] width 91 height 15
click at [1008, 37] on span "Đăng xuất" at bounding box center [1018, 36] width 69 height 13
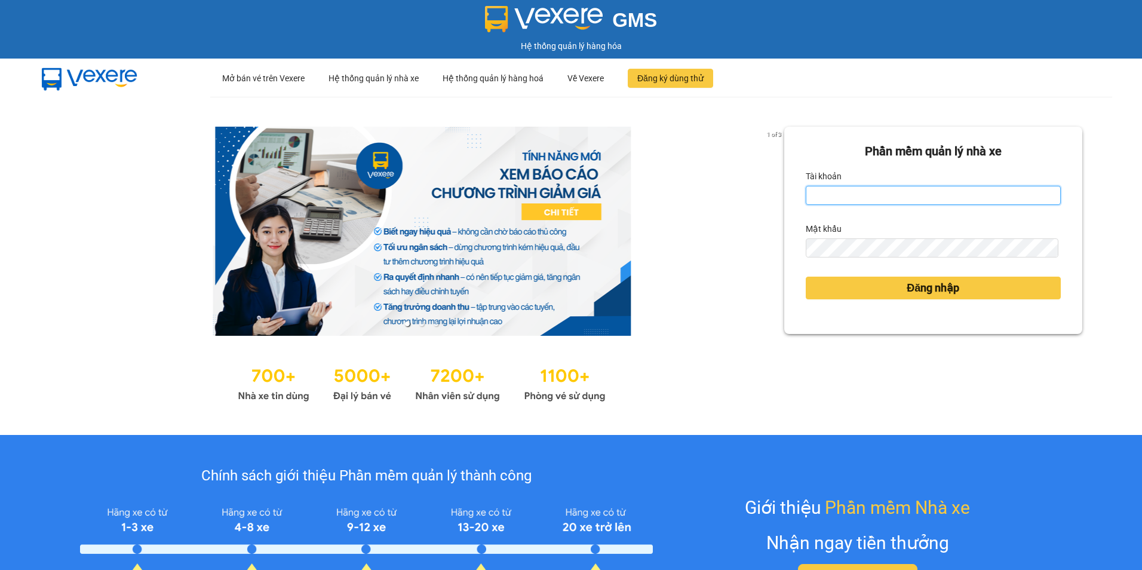
type input "dttlinh.ducphatth"
click at [875, 181] on div "Tài khoản" at bounding box center [932, 176] width 255 height 19
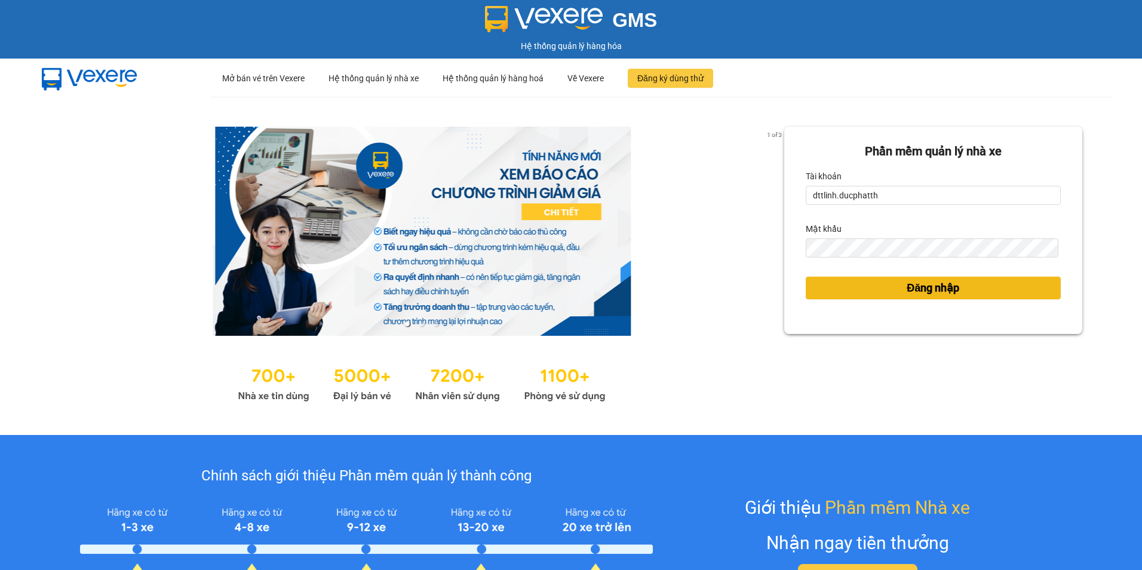
click at [882, 285] on button "Đăng nhập" at bounding box center [932, 287] width 255 height 23
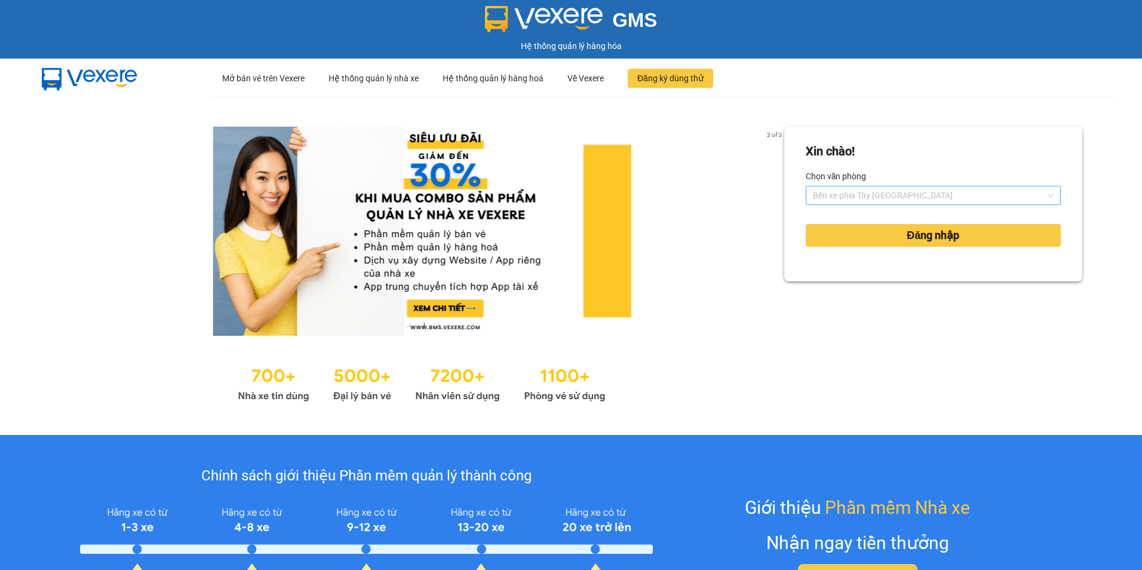
click at [927, 194] on span "Bến xe phía Tây [GEOGRAPHIC_DATA]" at bounding box center [933, 195] width 241 height 18
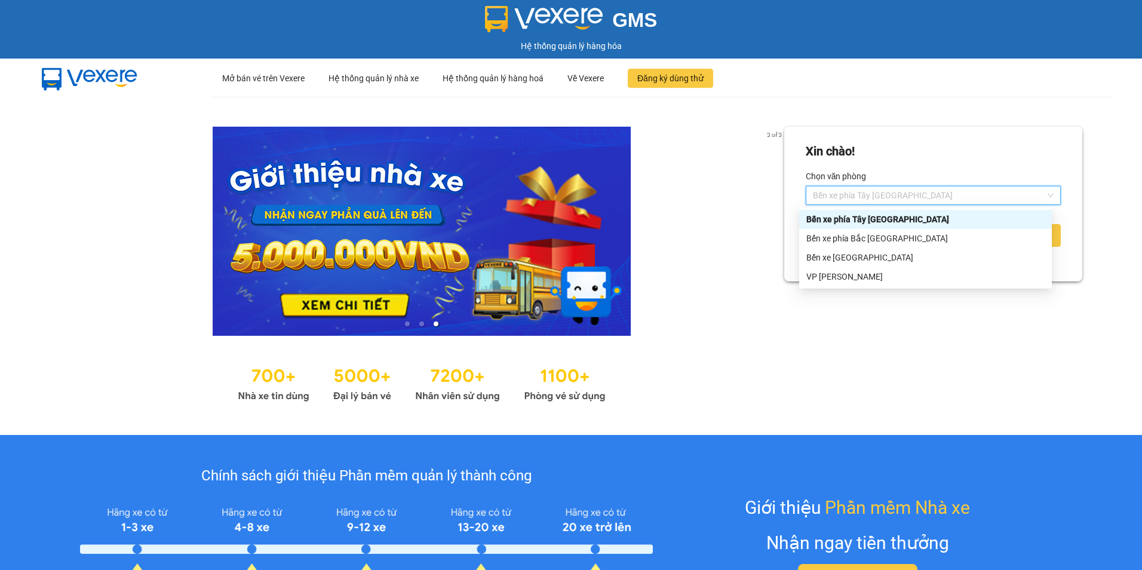
click at [898, 189] on span "Bến xe phía Tây [GEOGRAPHIC_DATA]" at bounding box center [933, 195] width 241 height 18
click at [696, 262] on div at bounding box center [422, 231] width 724 height 209
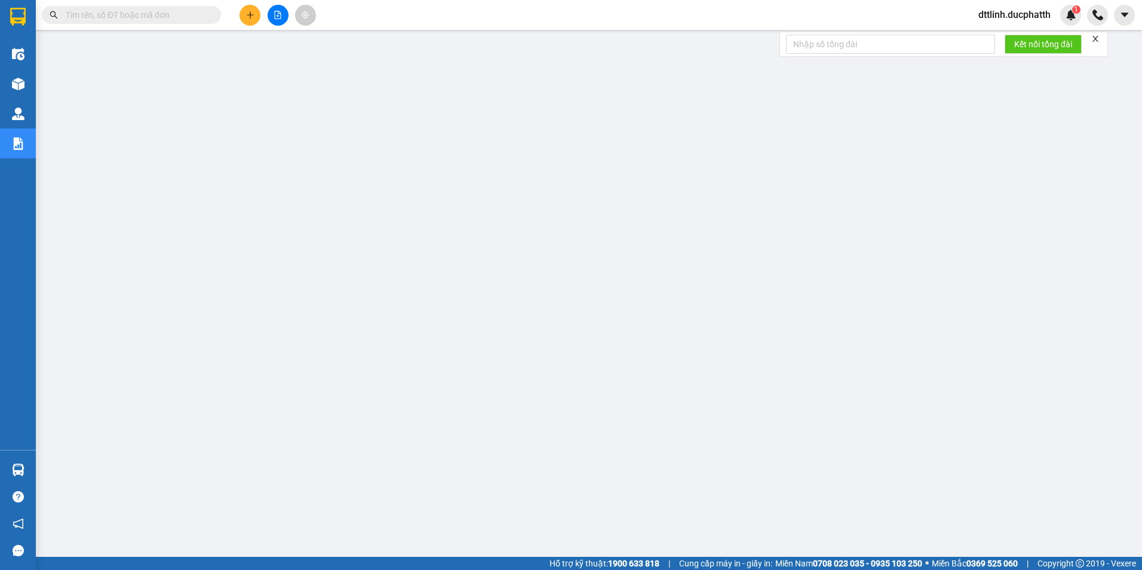
click at [1096, 39] on icon "close" at bounding box center [1095, 39] width 6 height 6
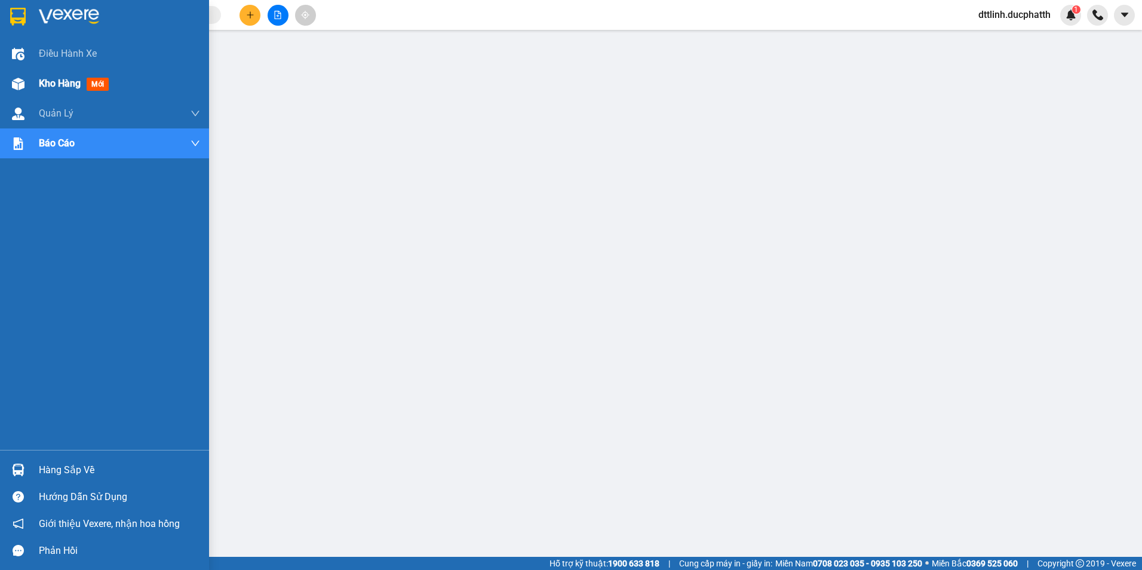
click at [75, 85] on span "Kho hàng" at bounding box center [60, 83] width 42 height 11
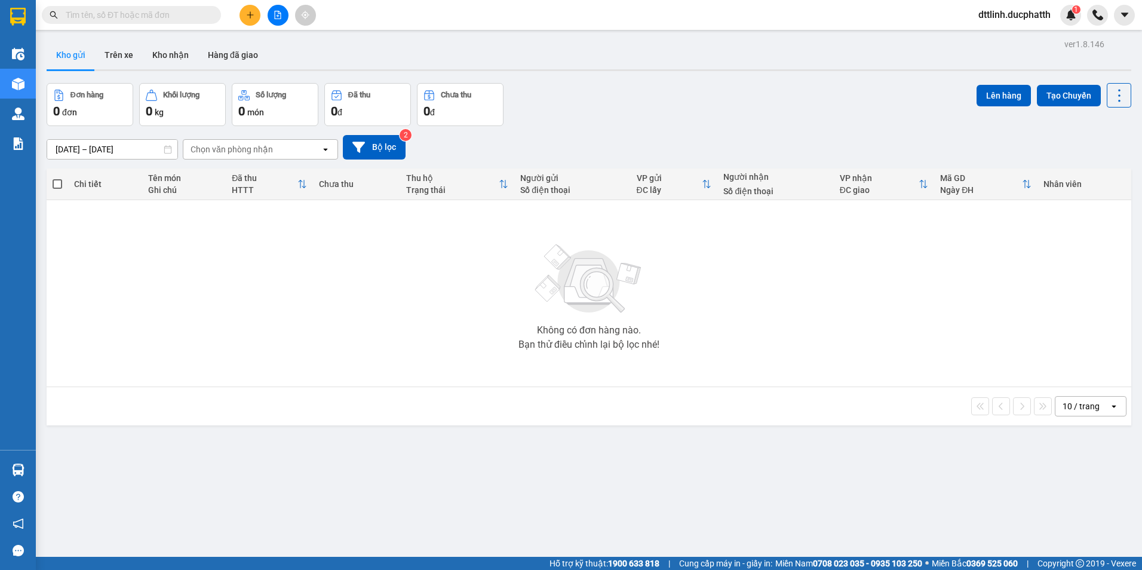
click at [259, 151] on div "Chọn văn phòng nhận" at bounding box center [231, 149] width 82 height 12
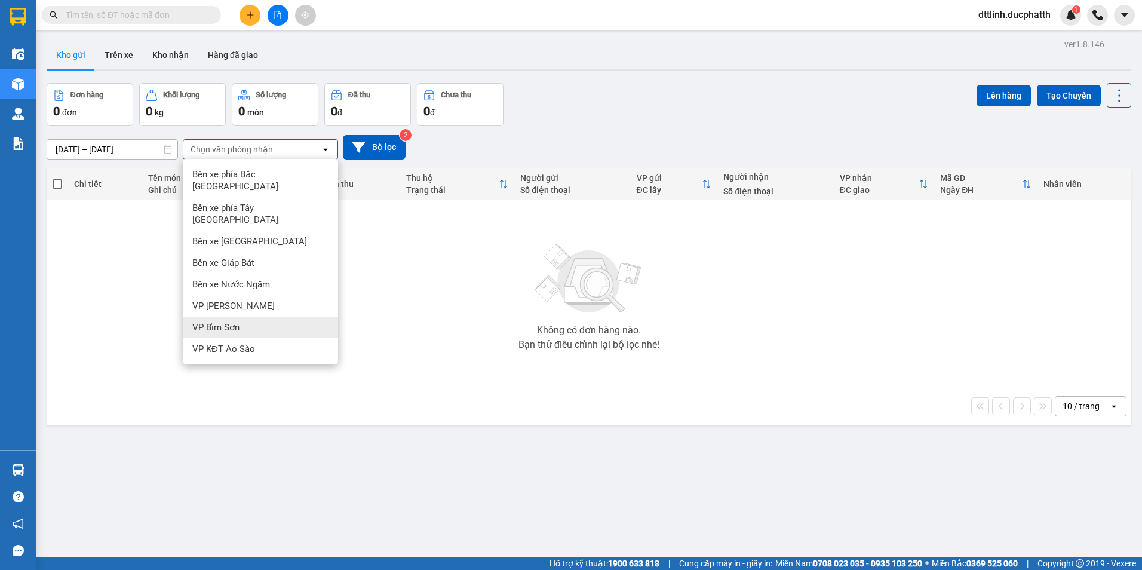
click at [236, 321] on span "VP Bỉm Sơn" at bounding box center [215, 327] width 47 height 12
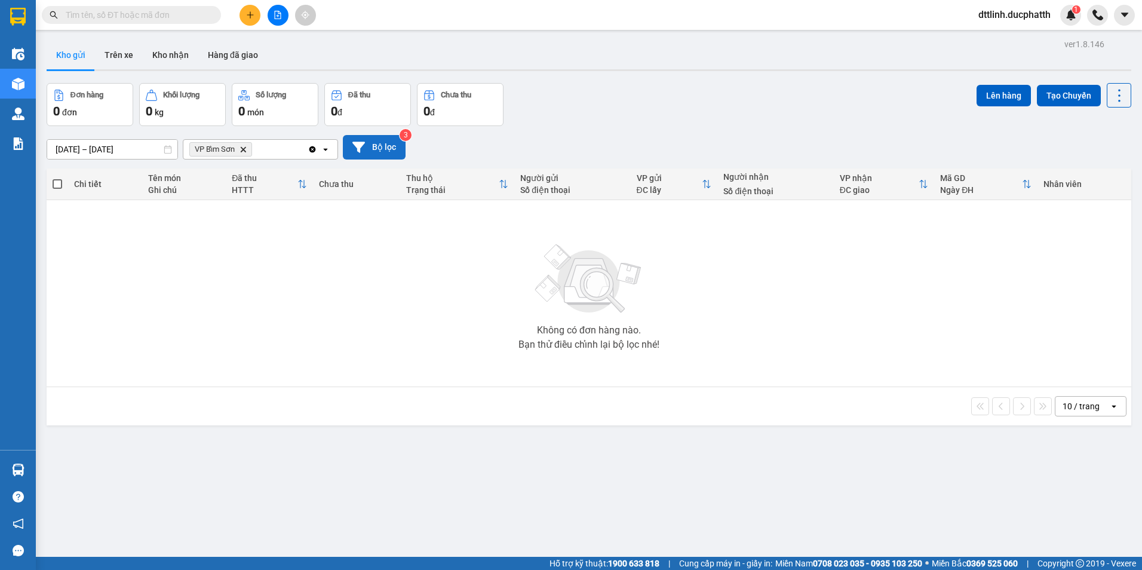
click at [381, 145] on button "Bộ lọc" at bounding box center [374, 147] width 63 height 24
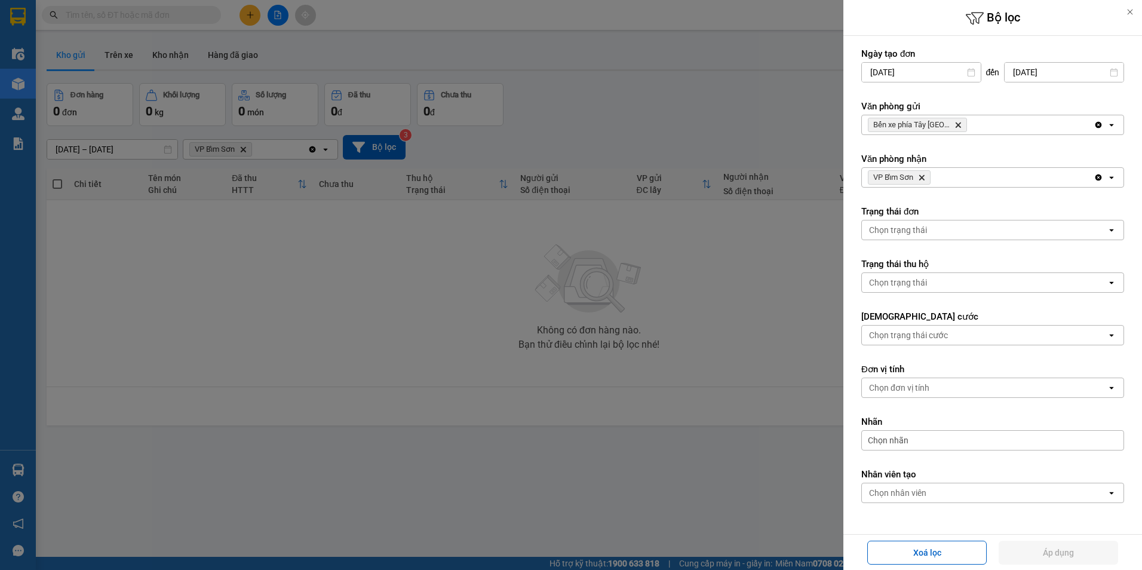
scroll to position [35, 0]
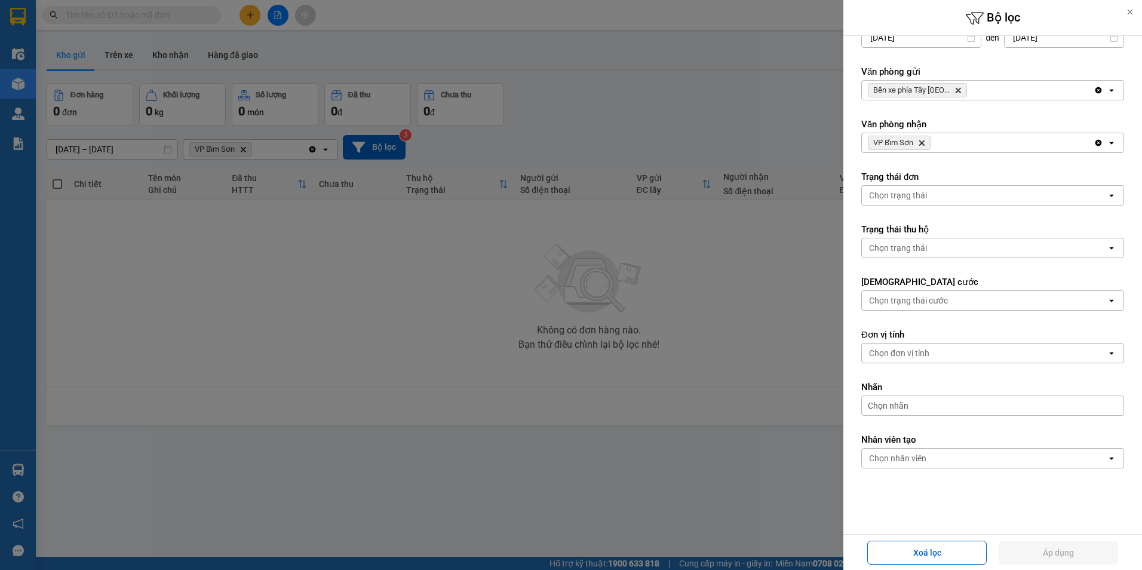
click at [928, 90] on span "Bến xe phía Tây [GEOGRAPHIC_DATA]" at bounding box center [911, 90] width 76 height 10
click at [362, 247] on div at bounding box center [571, 285] width 1142 height 570
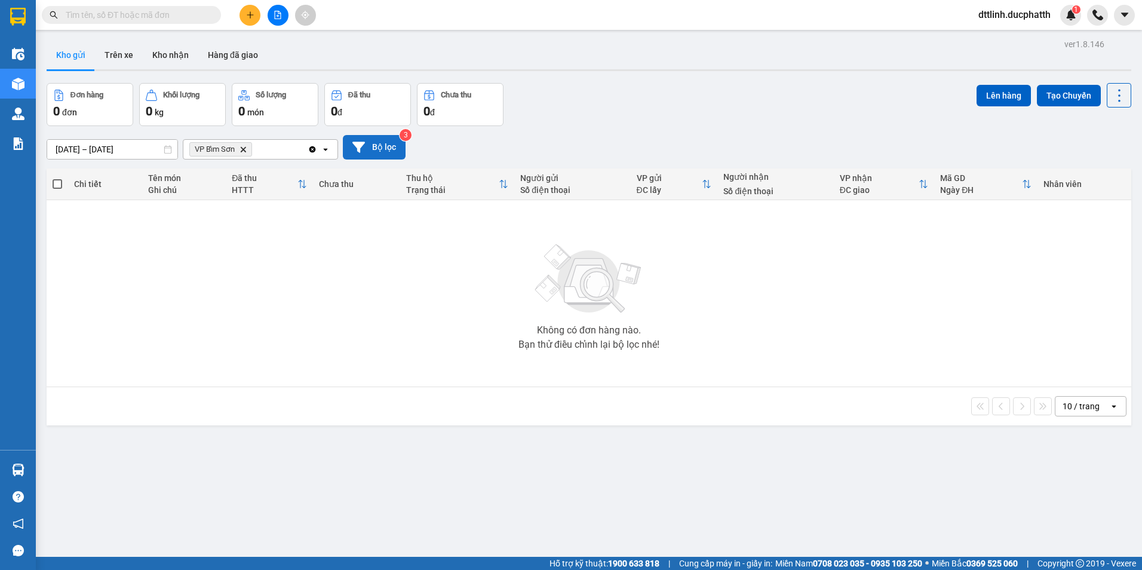
click at [380, 147] on button "Bộ lọc" at bounding box center [374, 147] width 63 height 24
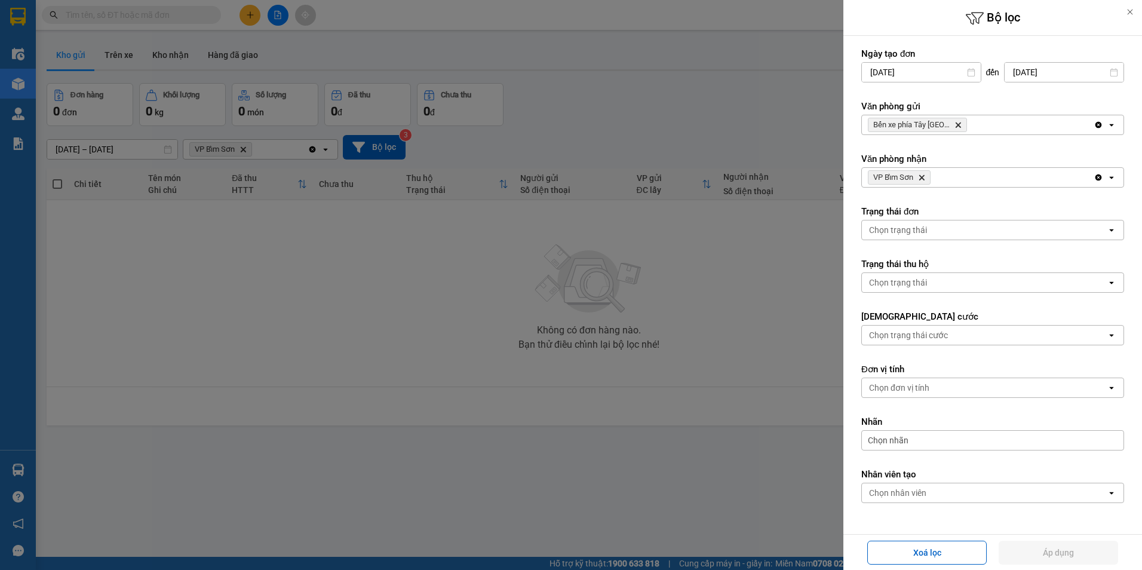
click at [1106, 124] on icon "open" at bounding box center [1111, 125] width 10 height 10
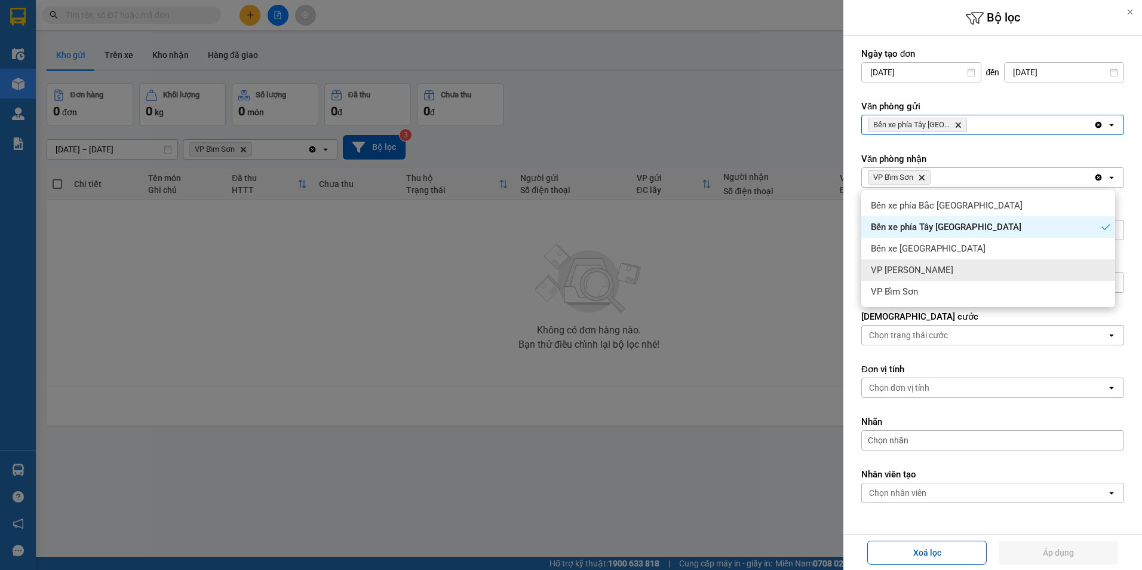
scroll to position [55, 0]
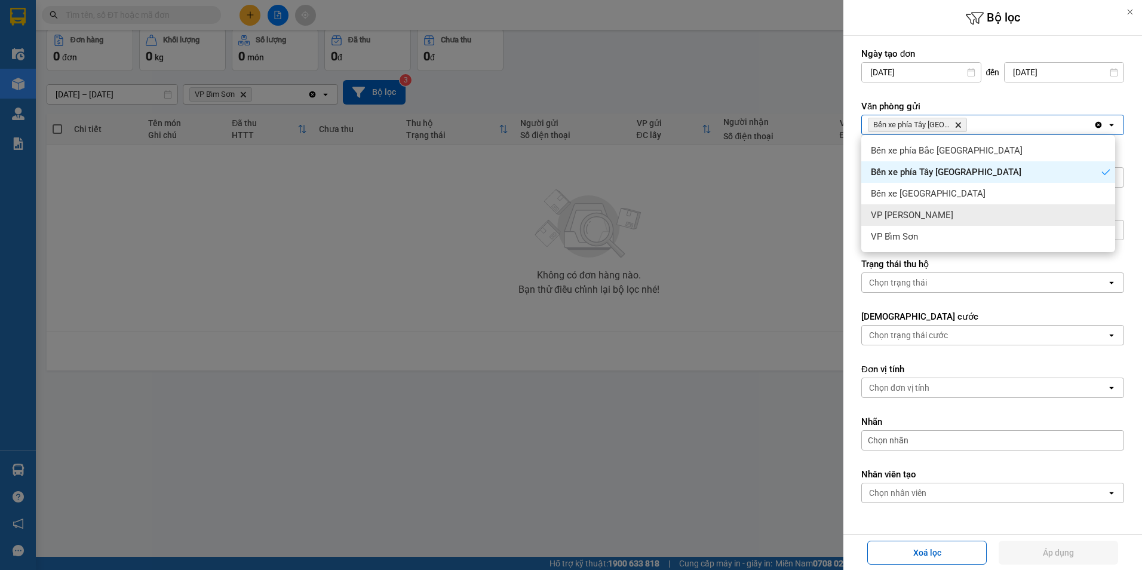
click at [790, 240] on div at bounding box center [571, 285] width 1142 height 570
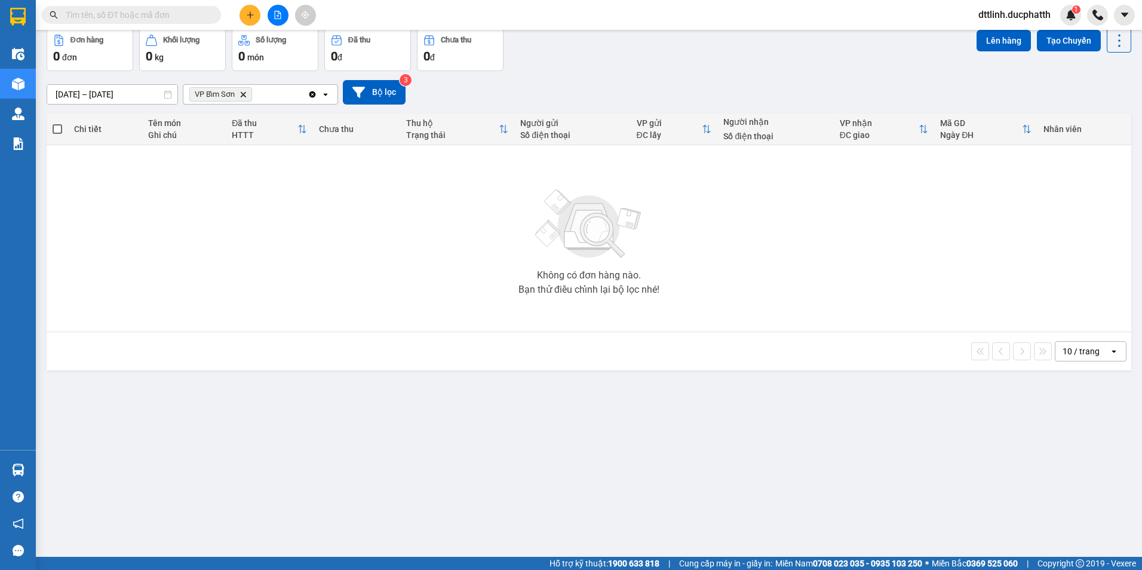
click at [281, 97] on div "VP Bỉm Sơn Delete" at bounding box center [245, 94] width 124 height 19
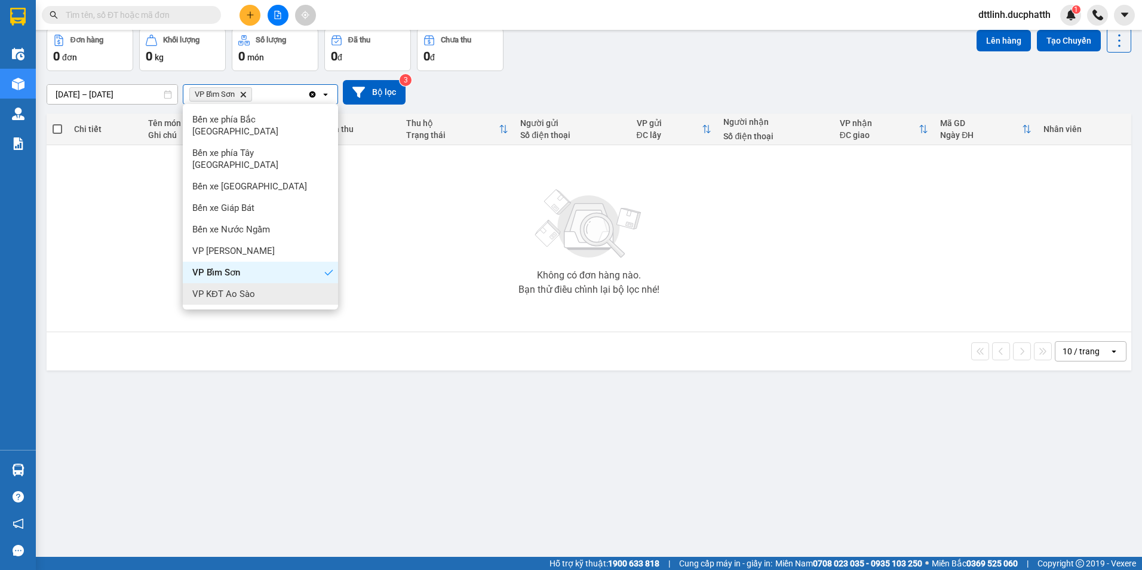
click at [238, 288] on span "VP KĐT Ao Sào" at bounding box center [223, 294] width 63 height 12
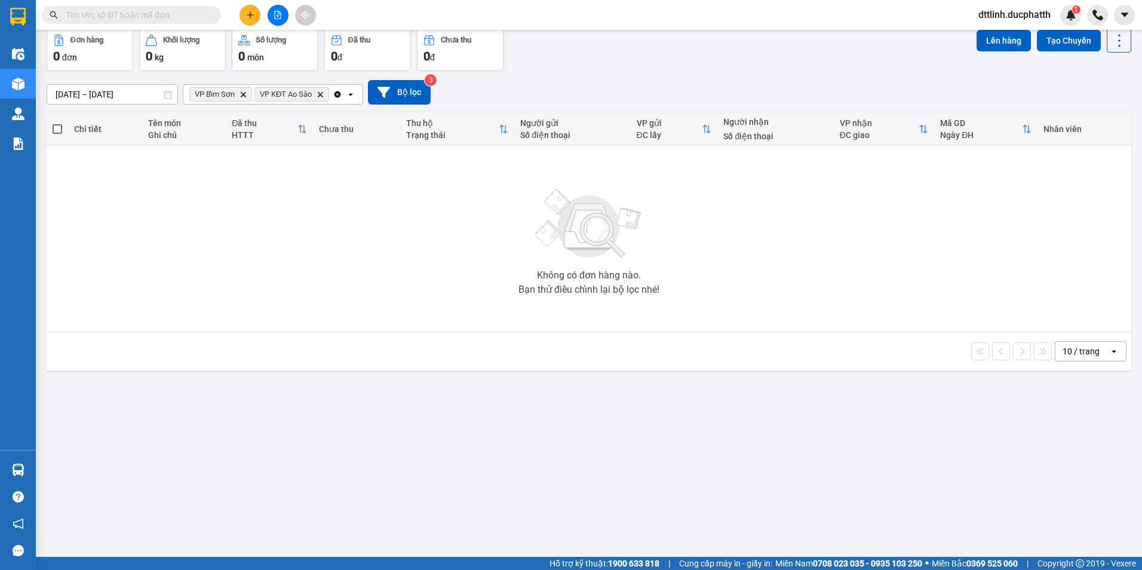
scroll to position [0, 0]
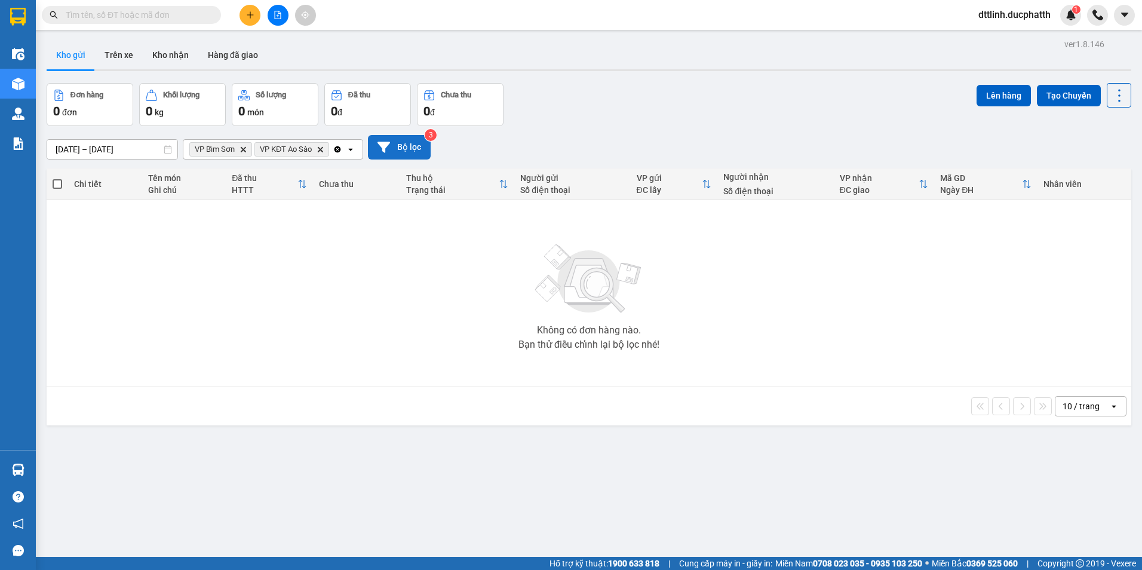
click at [404, 147] on button "Bộ lọc" at bounding box center [399, 147] width 63 height 24
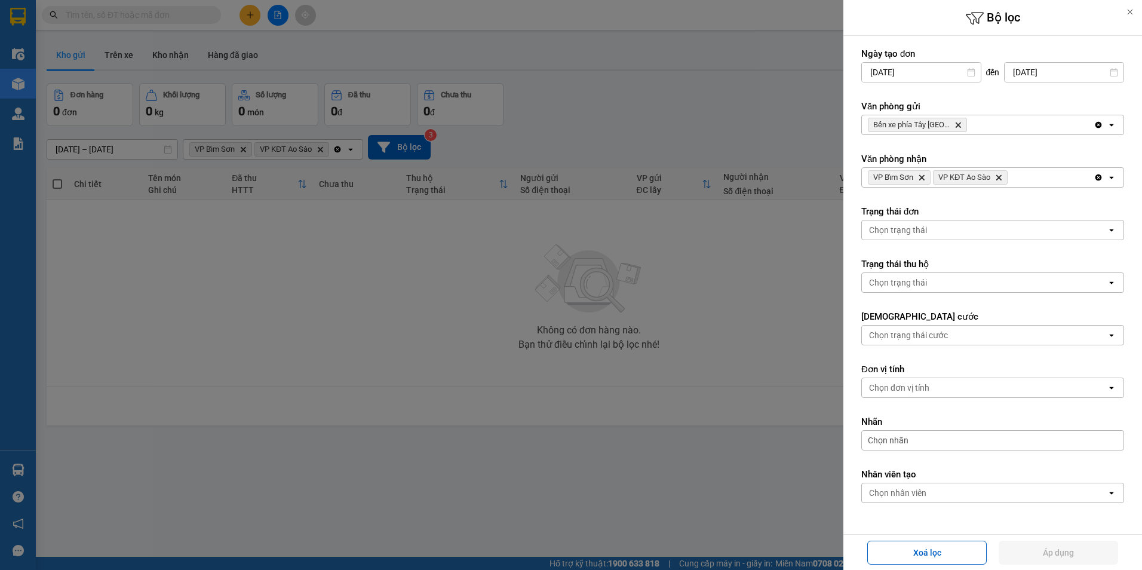
click at [924, 121] on span "Bến xe phía Tây [GEOGRAPHIC_DATA]" at bounding box center [911, 125] width 76 height 10
click at [919, 126] on span "Bến xe phía Tây [GEOGRAPHIC_DATA]" at bounding box center [911, 125] width 76 height 10
click at [999, 177] on icon "VP KĐT Ao Sào, close by backspace" at bounding box center [998, 177] width 5 height 5
click at [935, 124] on span "Bến xe phía Tây [GEOGRAPHIC_DATA]" at bounding box center [911, 125] width 76 height 10
click at [1026, 121] on div "Bến xe phía Tây [GEOGRAPHIC_DATA] Delete" at bounding box center [978, 124] width 232 height 19
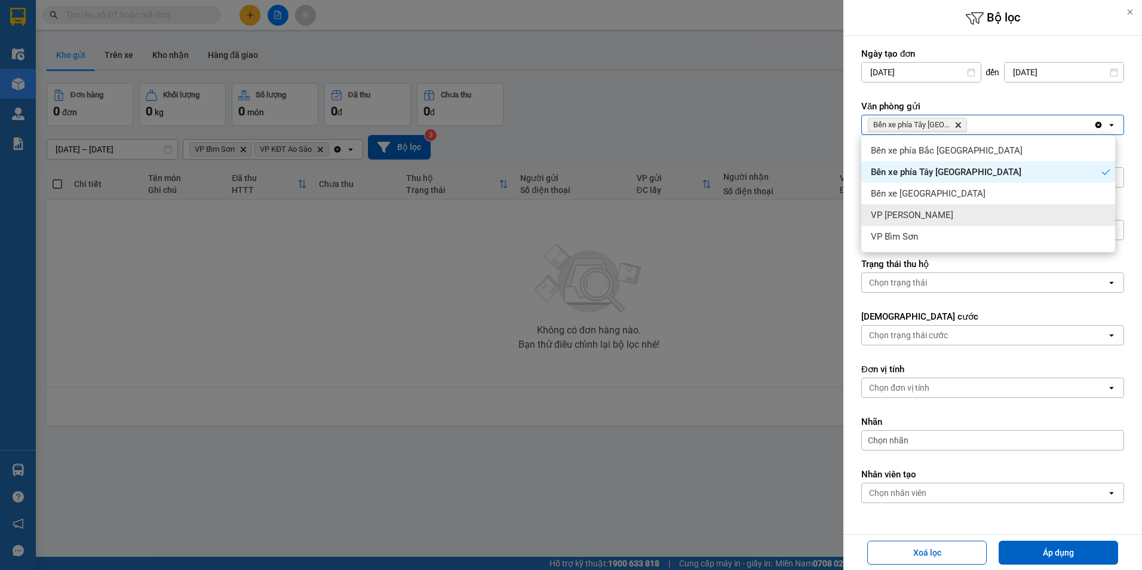
click at [767, 217] on div at bounding box center [571, 285] width 1142 height 570
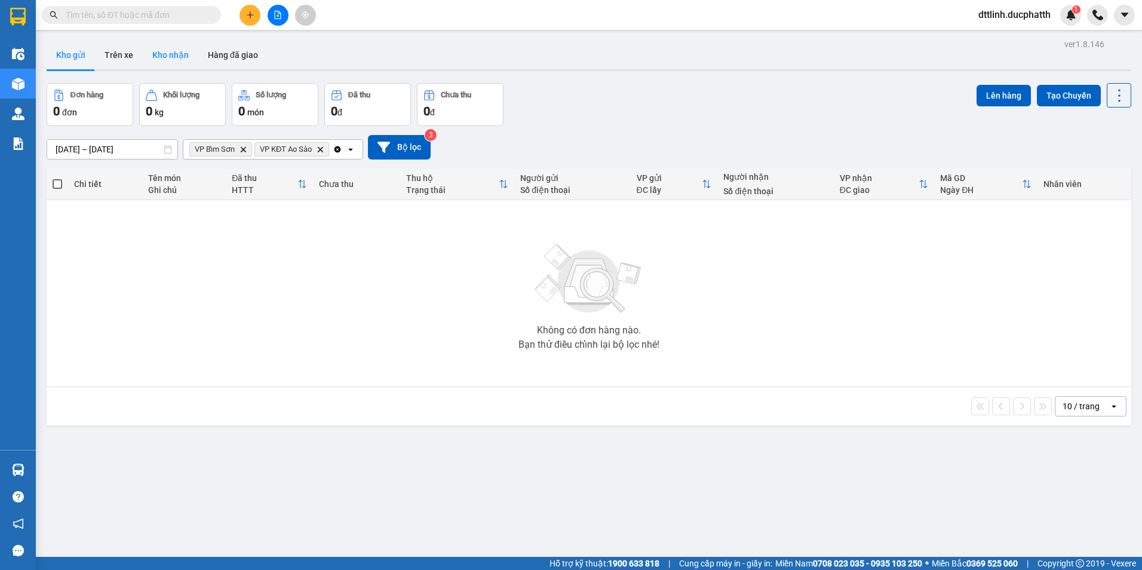
click at [185, 53] on button "Kho nhận" at bounding box center [171, 55] width 56 height 29
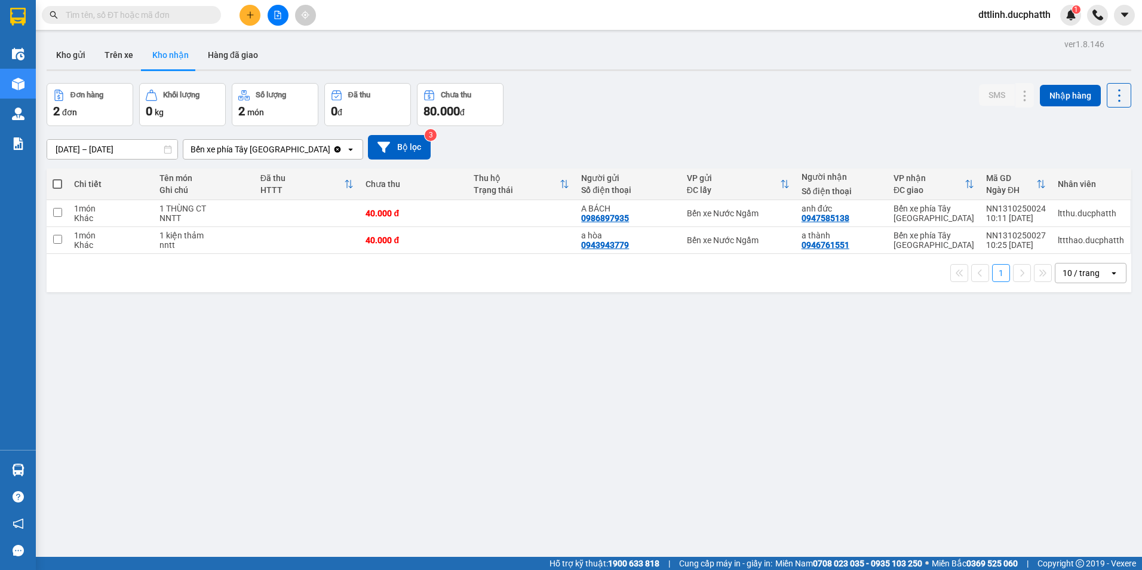
click at [287, 145] on div "Bến xe phía Tây [GEOGRAPHIC_DATA]" at bounding box center [260, 149] width 140 height 12
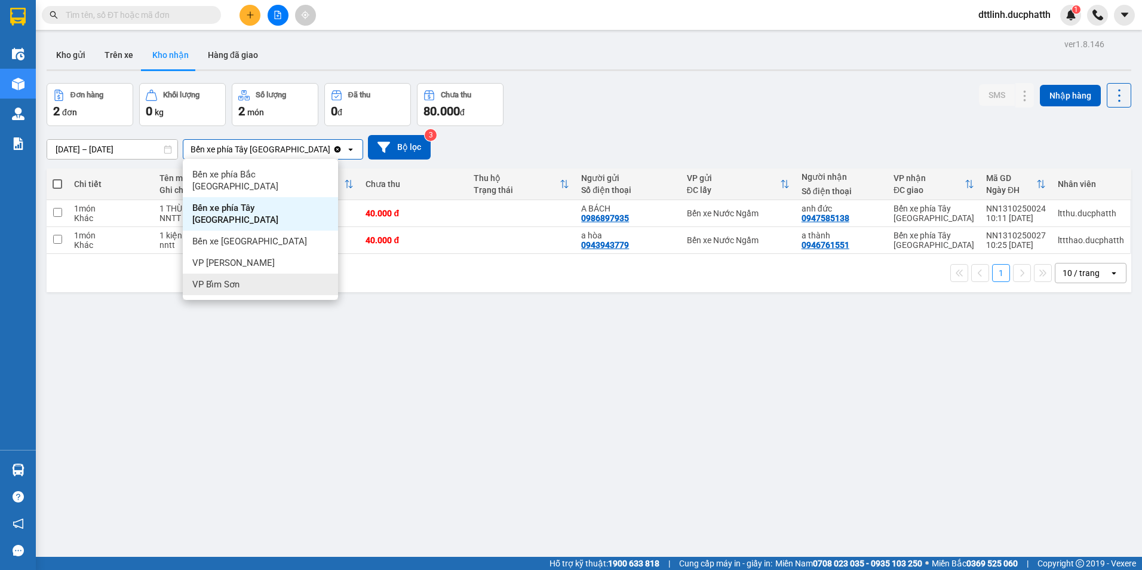
click at [230, 278] on span "VP Bỉm Sơn" at bounding box center [215, 284] width 47 height 12
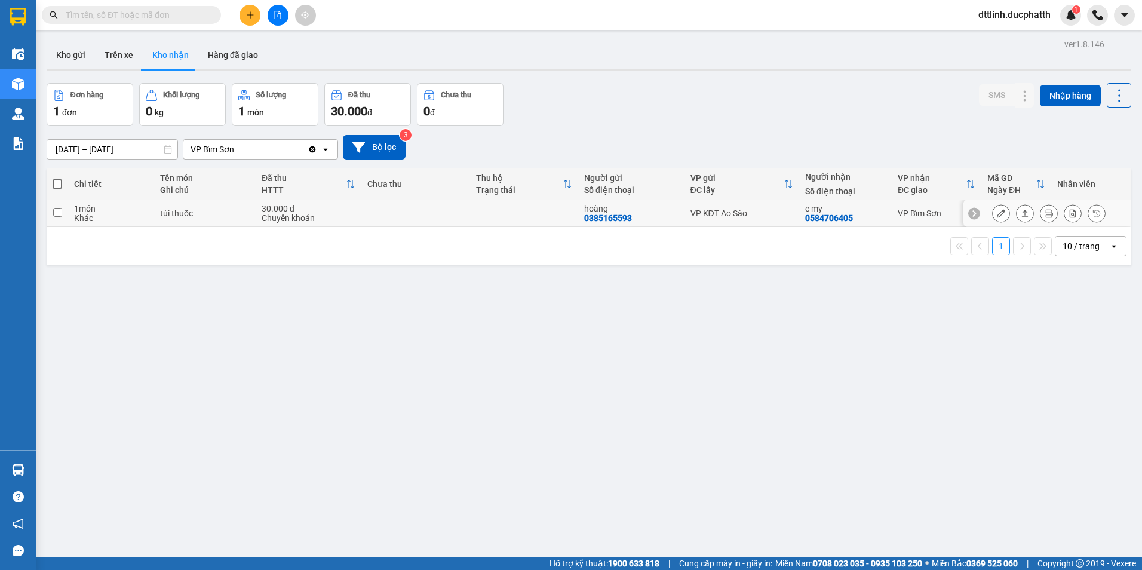
click at [60, 210] on input "checkbox" at bounding box center [57, 212] width 9 height 9
checkbox input "true"
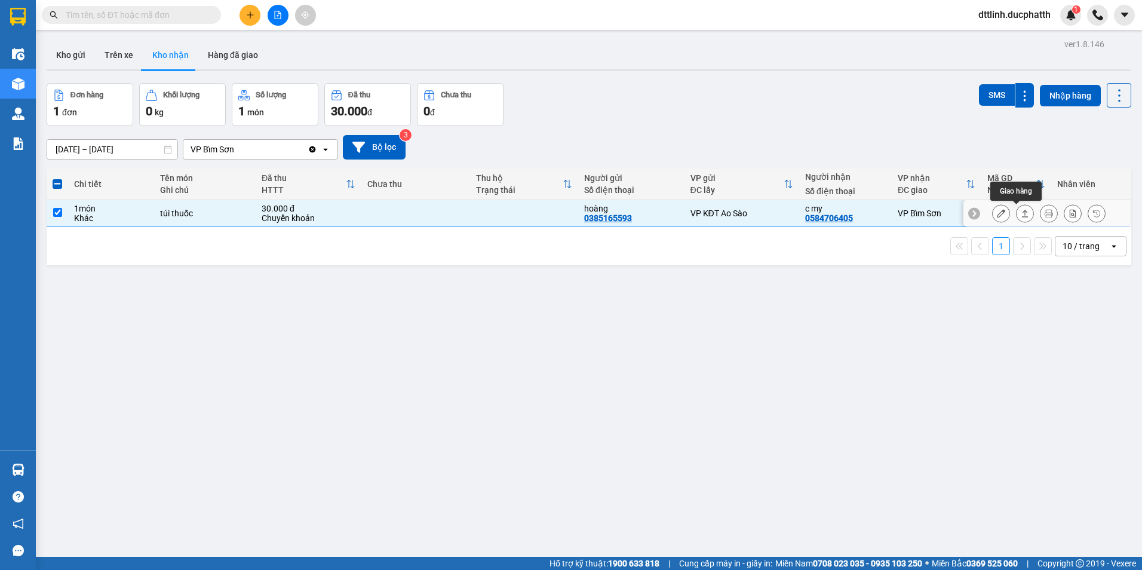
click at [1022, 212] on icon at bounding box center [1025, 213] width 7 height 7
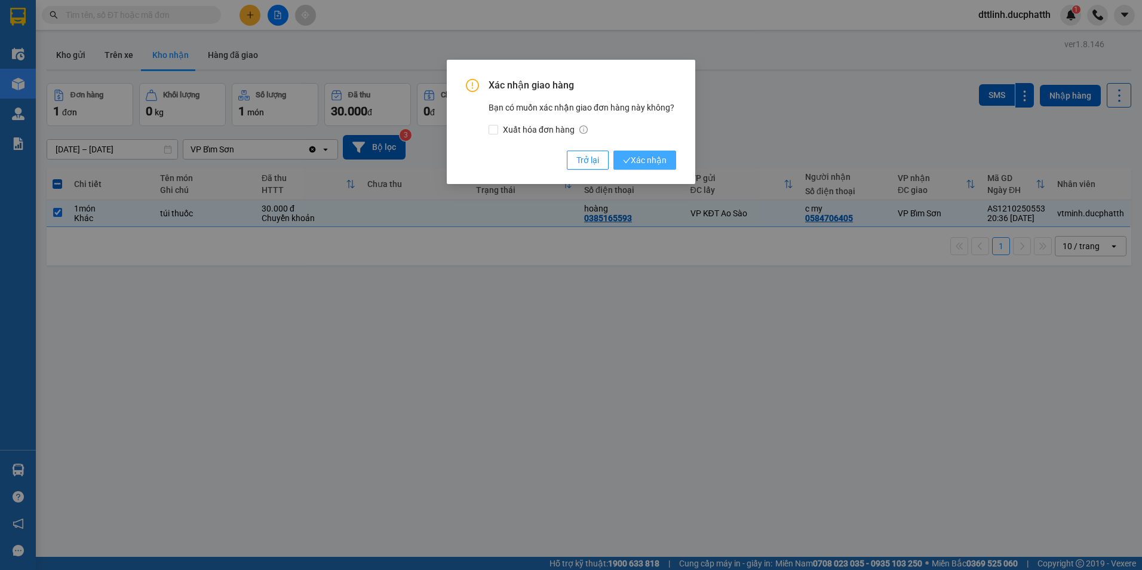
click at [640, 159] on span "Xác nhận" at bounding box center [645, 159] width 44 height 13
